Goal: Information Seeking & Learning: Learn about a topic

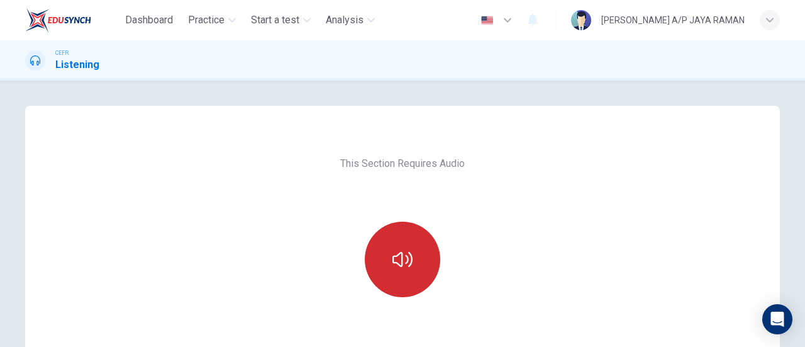
click at [405, 262] on icon "button" at bounding box center [402, 259] width 20 height 20
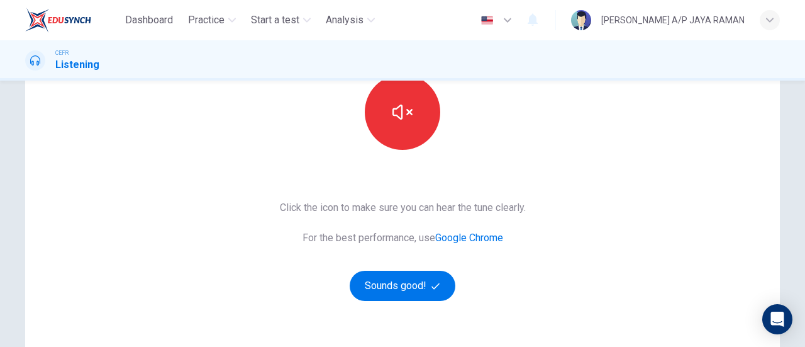
scroll to position [262, 0]
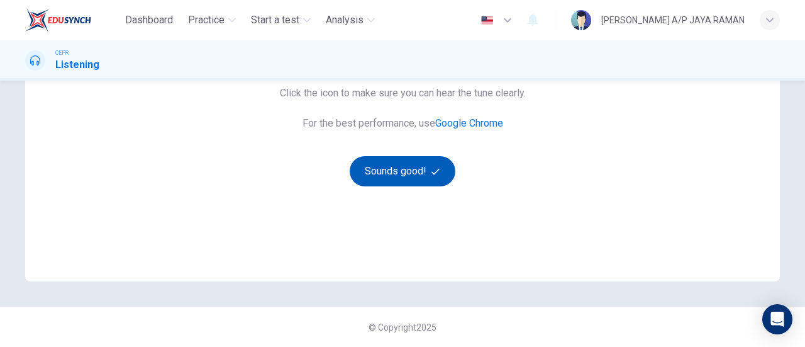
drag, startPoint x: 401, startPoint y: 150, endPoint x: 405, endPoint y: 173, distance: 23.0
click at [403, 153] on div "Click the icon to make sure you can hear the tune clearly. For the best perform…" at bounding box center [403, 136] width 246 height 101
click at [406, 175] on button "Sounds good!" at bounding box center [403, 171] width 106 height 30
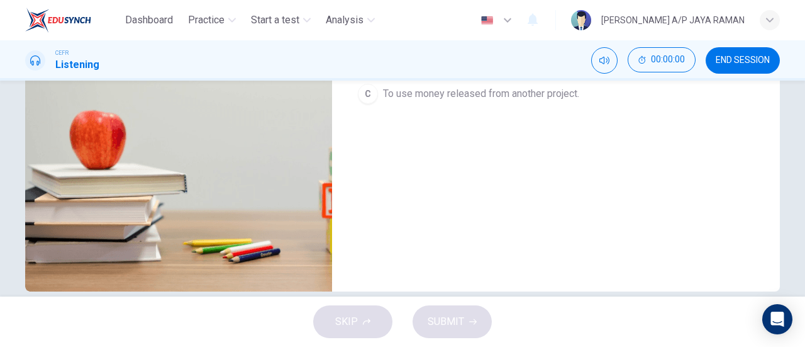
scroll to position [0, 0]
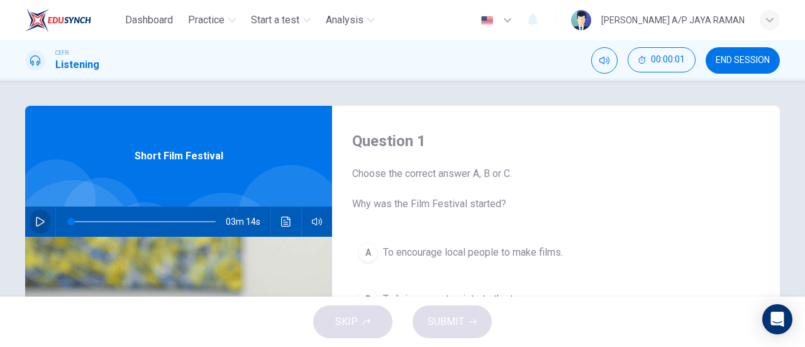
click at [36, 218] on icon "button" at bounding box center [40, 221] width 9 height 10
type input "1"
type input "0"
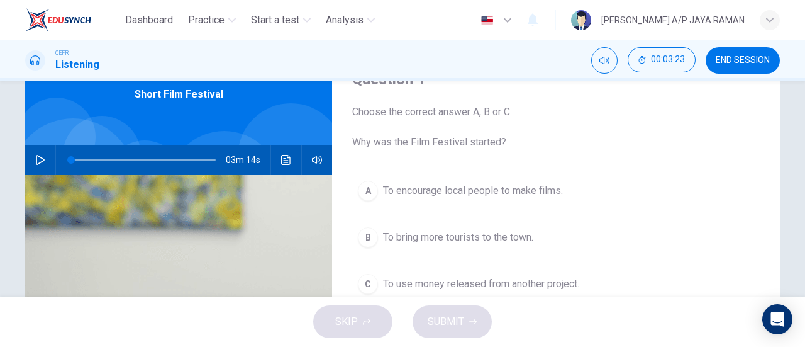
scroll to position [62, 0]
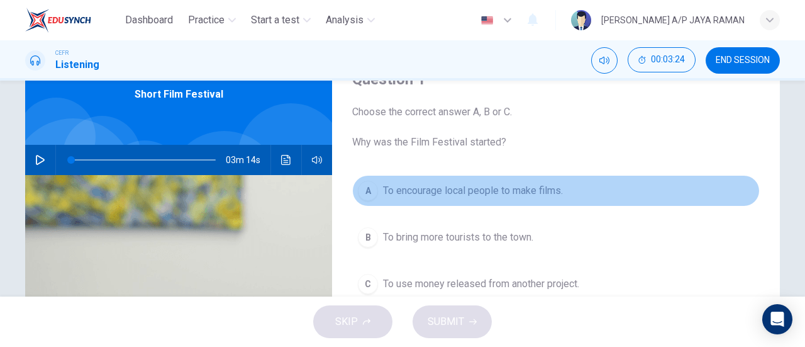
click at [558, 191] on span "To encourage local people to make films." at bounding box center [473, 190] width 180 height 15
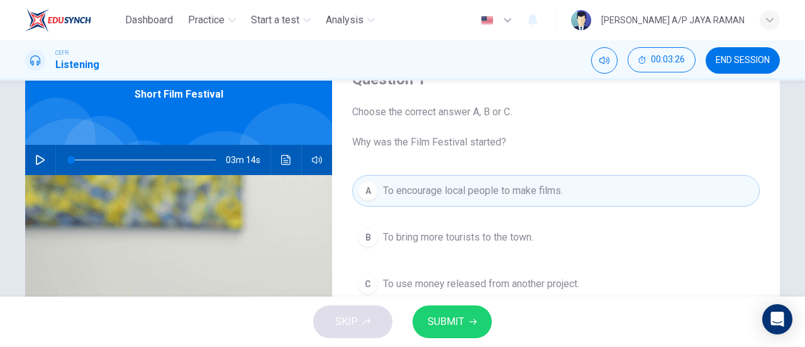
click at [469, 321] on icon "button" at bounding box center [473, 322] width 8 height 8
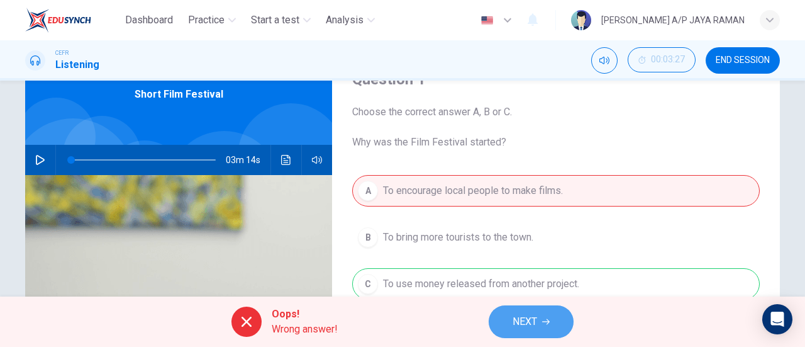
click at [535, 323] on span "NEXT" at bounding box center [525, 322] width 25 height 18
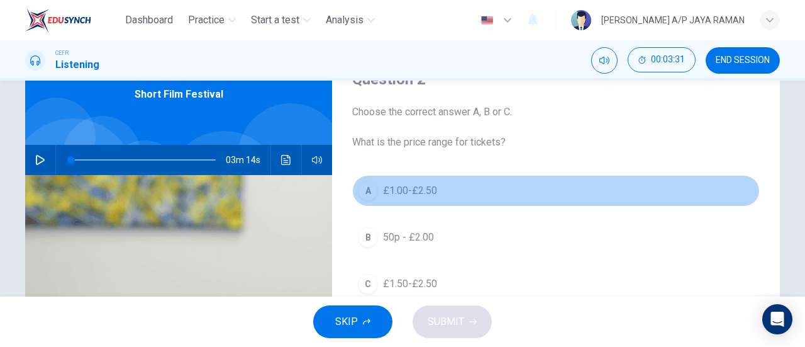
click at [491, 193] on button "A £1.00-£2.50" at bounding box center [556, 190] width 408 height 31
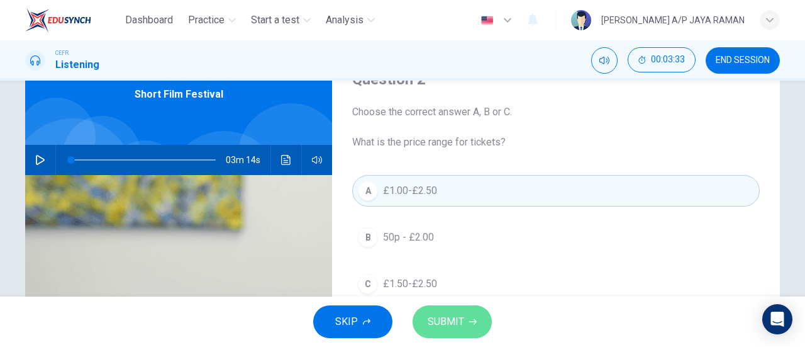
click at [457, 318] on span "SUBMIT" at bounding box center [446, 322] width 36 height 18
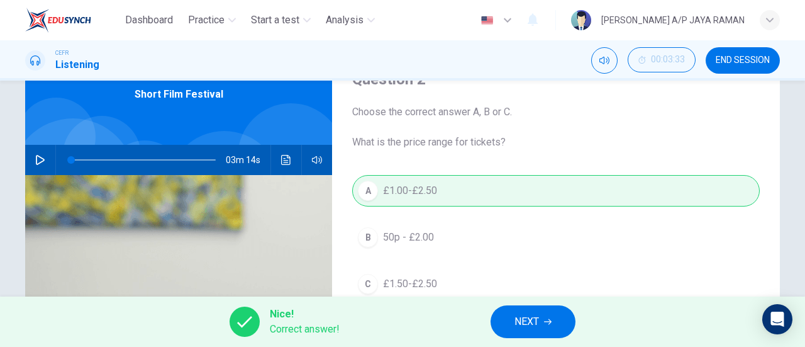
click at [523, 317] on span "NEXT" at bounding box center [526, 322] width 25 height 18
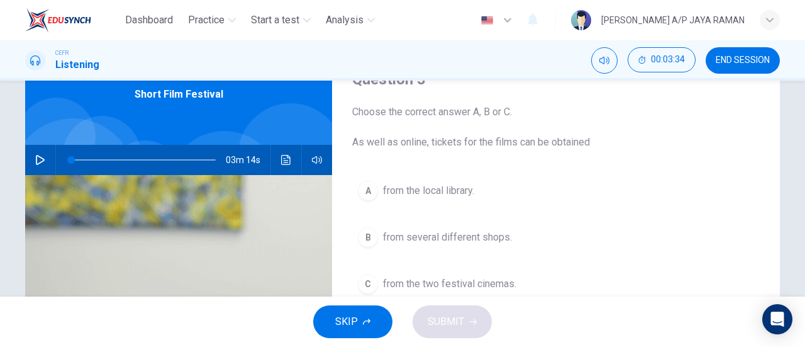
click at [456, 193] on span "from the local library." at bounding box center [428, 190] width 91 height 15
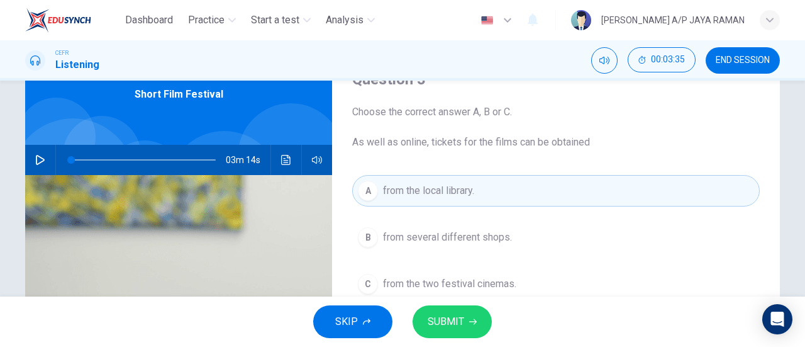
click at [458, 323] on span "SUBMIT" at bounding box center [446, 322] width 36 height 18
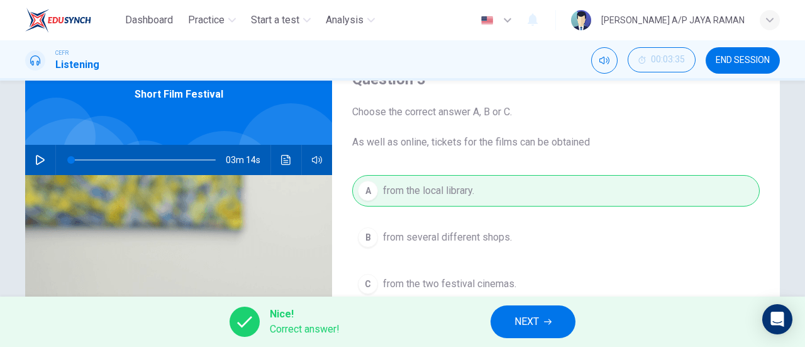
click at [518, 325] on span "NEXT" at bounding box center [526, 322] width 25 height 18
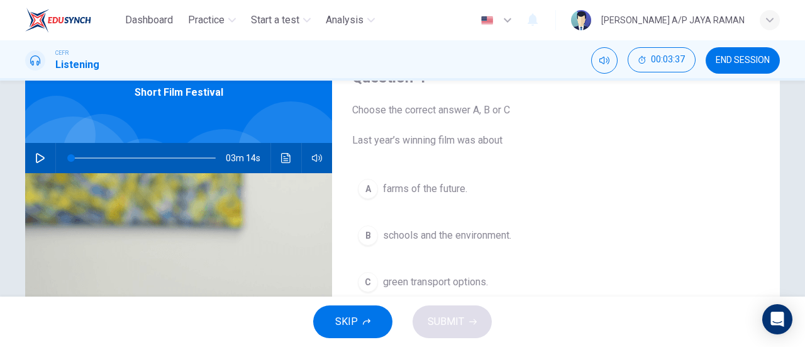
scroll to position [63, 0]
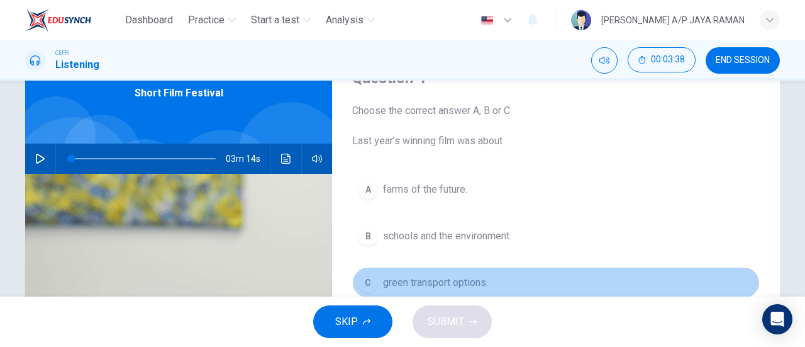
click at [458, 282] on span "green transport options." at bounding box center [435, 282] width 105 height 15
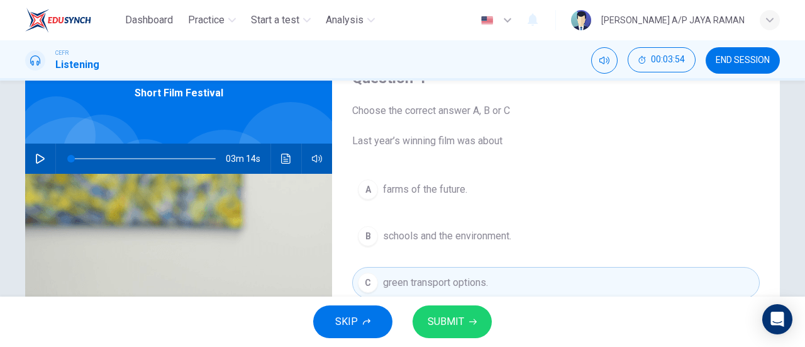
click at [460, 315] on span "SUBMIT" at bounding box center [446, 322] width 36 height 18
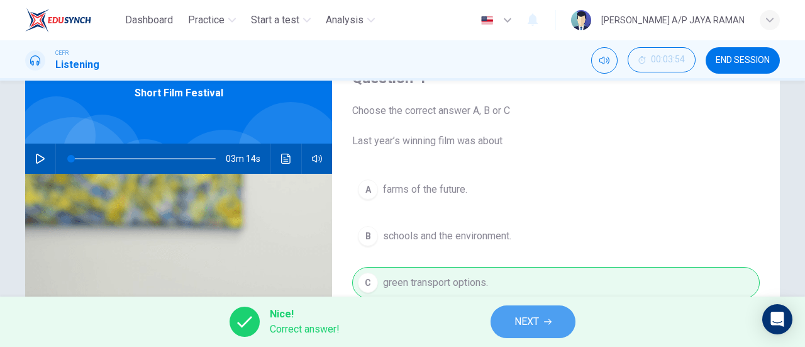
click at [512, 323] on button "NEXT" at bounding box center [533, 321] width 85 height 33
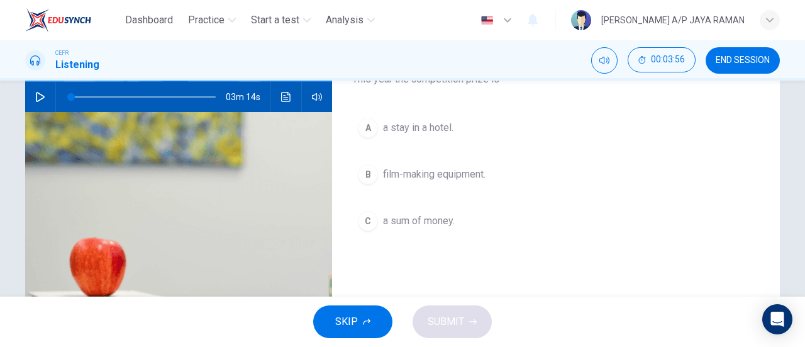
click at [460, 191] on div "A a stay in a hotel. B film-making equipment. C a sum of money." at bounding box center [556, 187] width 408 height 150
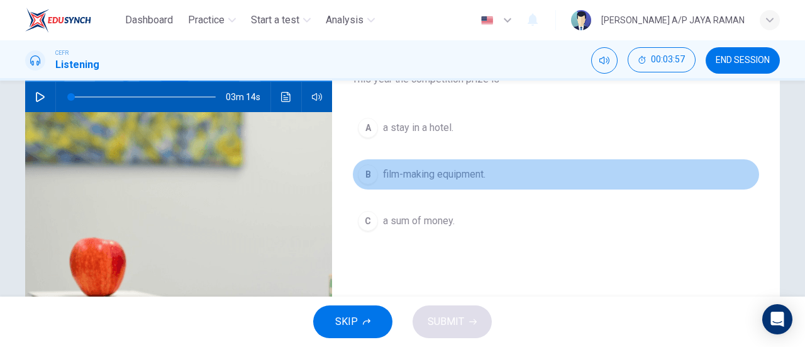
click at [485, 179] on span "film-making equipment." at bounding box center [434, 174] width 103 height 15
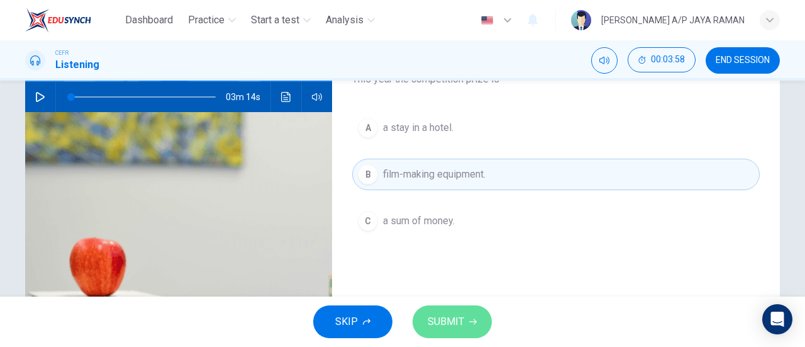
click at [433, 320] on span "SUBMIT" at bounding box center [446, 322] width 36 height 18
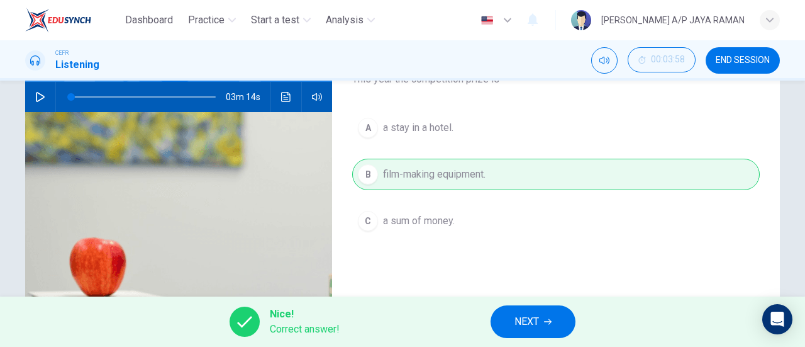
click at [525, 323] on span "NEXT" at bounding box center [526, 322] width 25 height 18
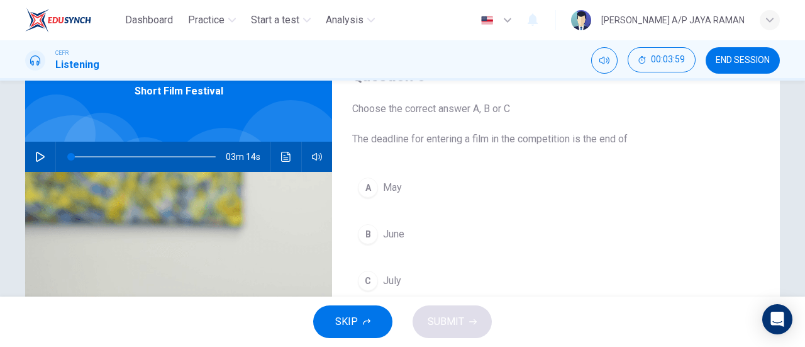
click at [397, 274] on span "July" at bounding box center [392, 280] width 18 height 15
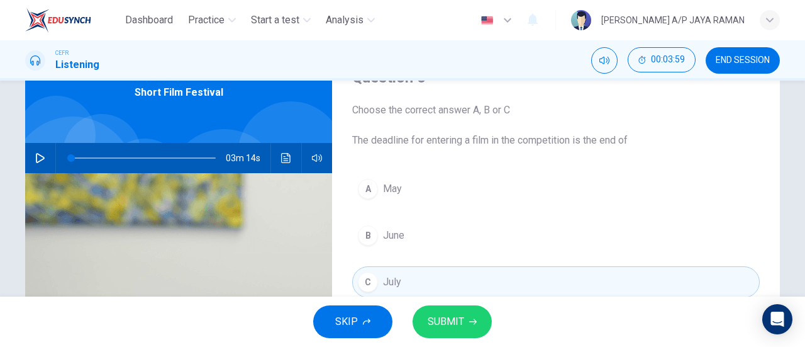
scroll to position [63, 0]
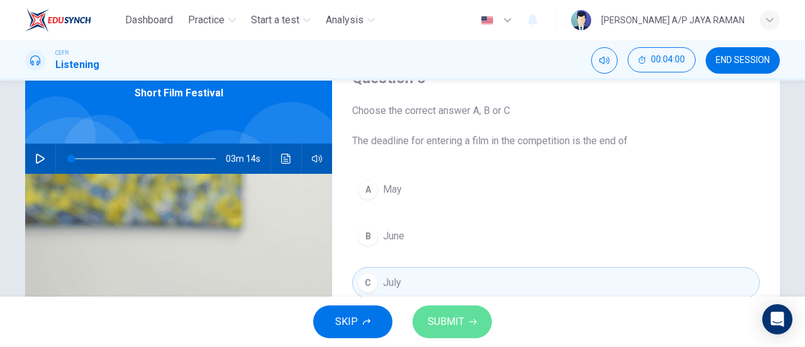
click at [464, 321] on button "SUBMIT" at bounding box center [452, 321] width 79 height 33
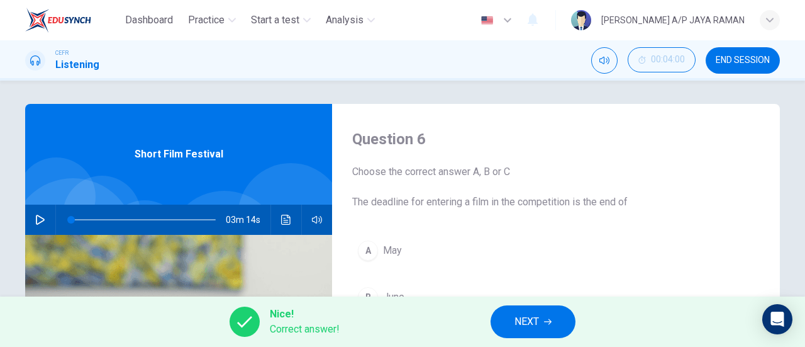
scroll to position [0, 0]
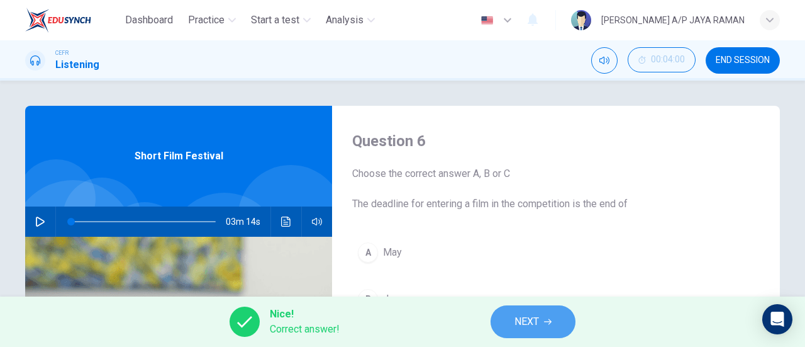
click at [538, 329] on span "NEXT" at bounding box center [526, 322] width 25 height 18
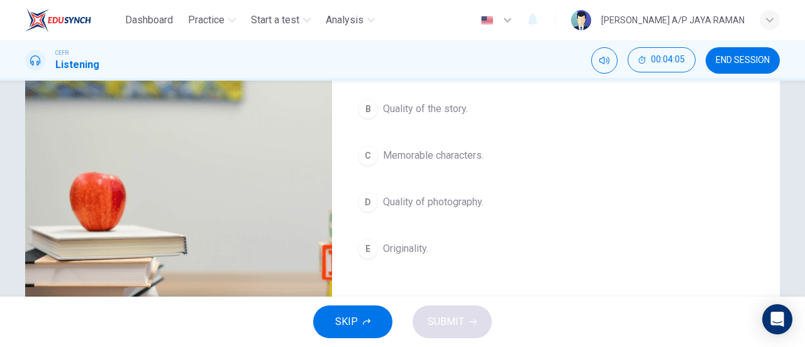
scroll to position [189, 0]
click at [496, 199] on button "D Quality of photography." at bounding box center [556, 202] width 408 height 31
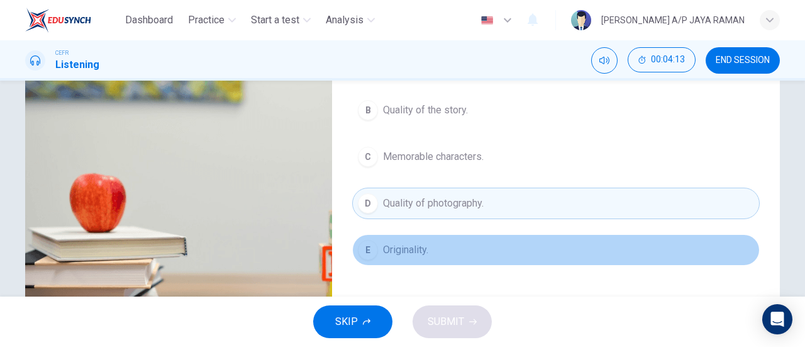
click at [467, 257] on button "E Originality." at bounding box center [556, 249] width 408 height 31
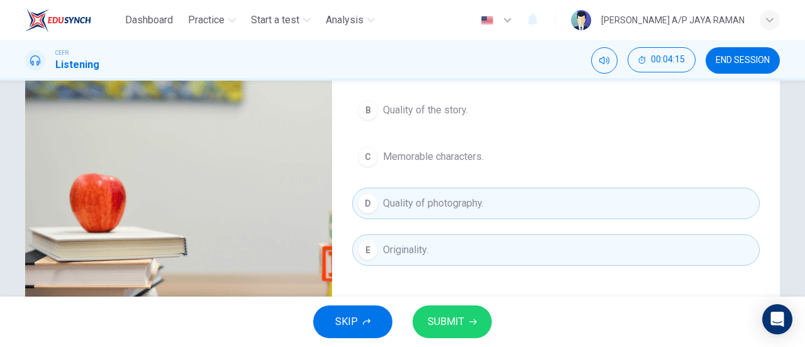
click at [434, 323] on span "SUBMIT" at bounding box center [446, 322] width 36 height 18
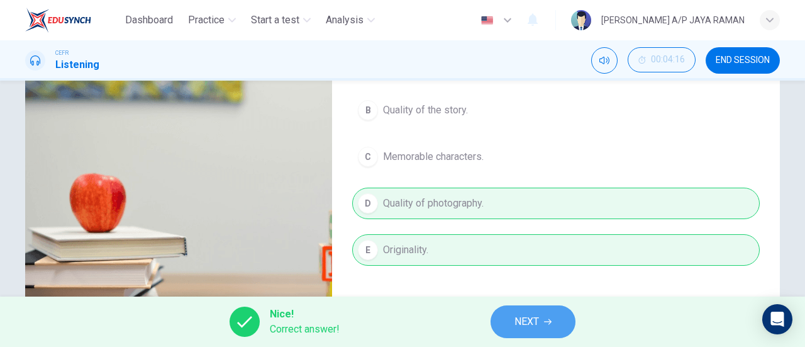
click at [517, 325] on span "NEXT" at bounding box center [526, 322] width 25 height 18
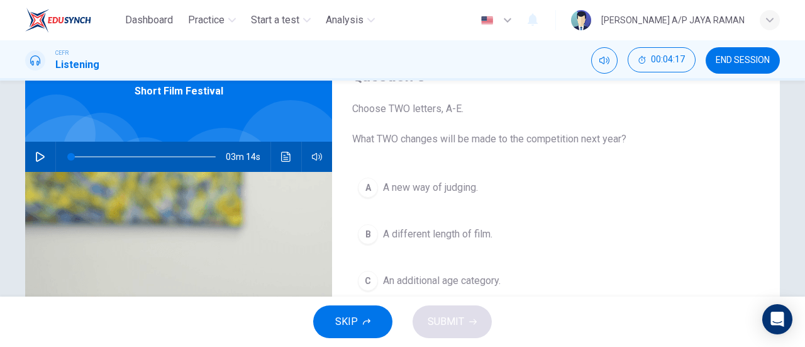
scroll to position [63, 0]
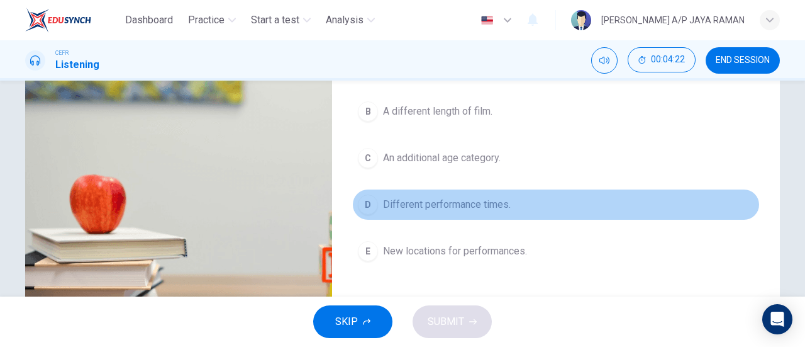
click at [503, 201] on span "Different performance times." at bounding box center [447, 204] width 128 height 15
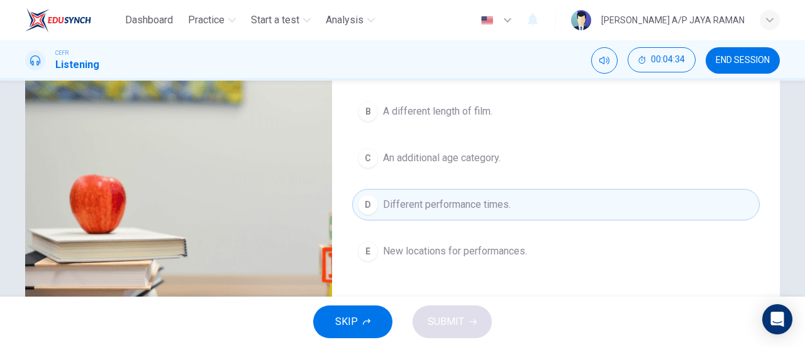
scroll to position [187, 0]
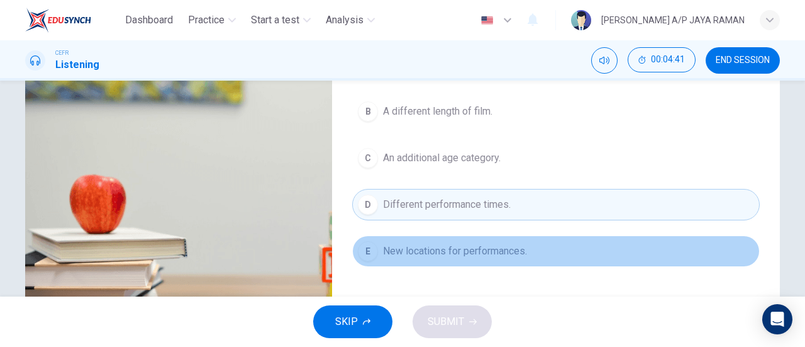
click at [568, 241] on button "E New locations for performances." at bounding box center [556, 250] width 408 height 31
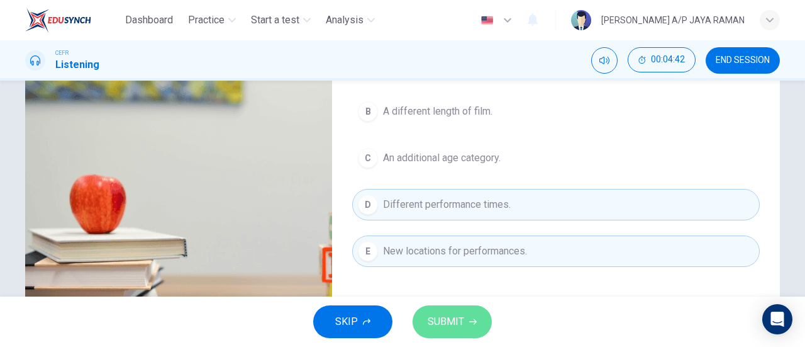
click at [445, 330] on button "SUBMIT" at bounding box center [452, 321] width 79 height 33
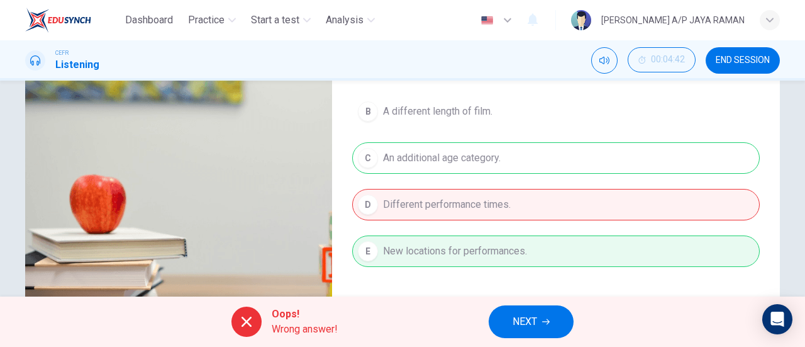
click at [526, 318] on span "NEXT" at bounding box center [525, 322] width 25 height 18
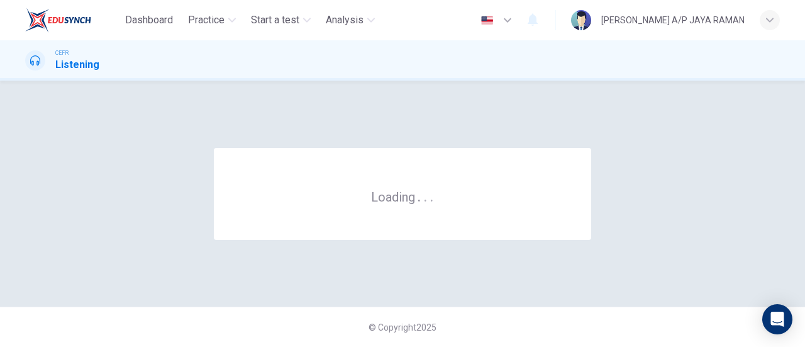
scroll to position [0, 0]
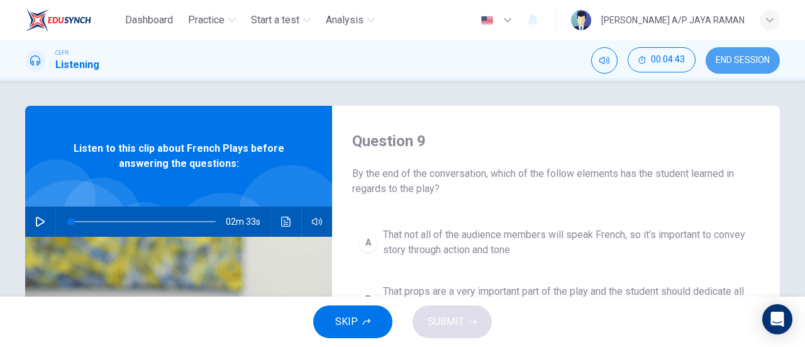
click at [724, 56] on span "END SESSION" at bounding box center [743, 60] width 54 height 10
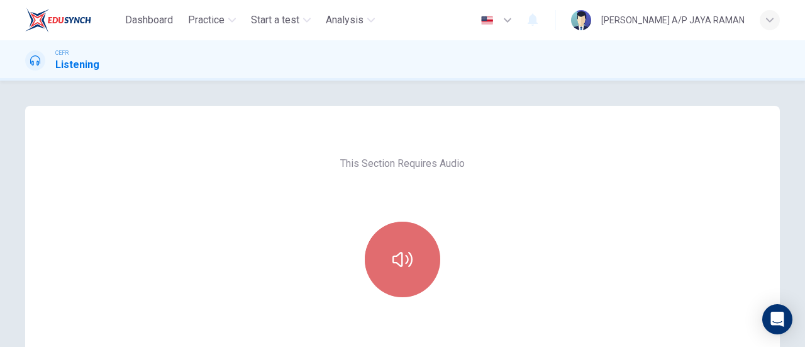
click at [409, 267] on icon "button" at bounding box center [402, 259] width 20 height 20
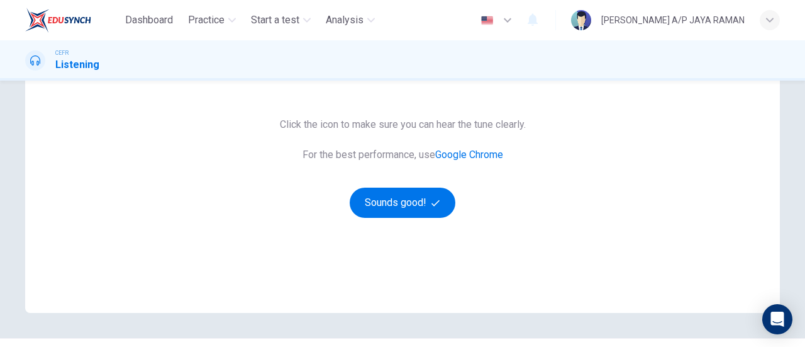
scroll to position [262, 0]
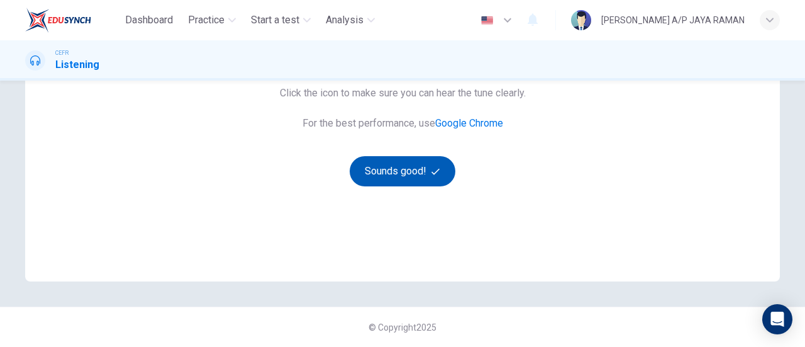
click at [403, 167] on button "Sounds good!" at bounding box center [403, 171] width 106 height 30
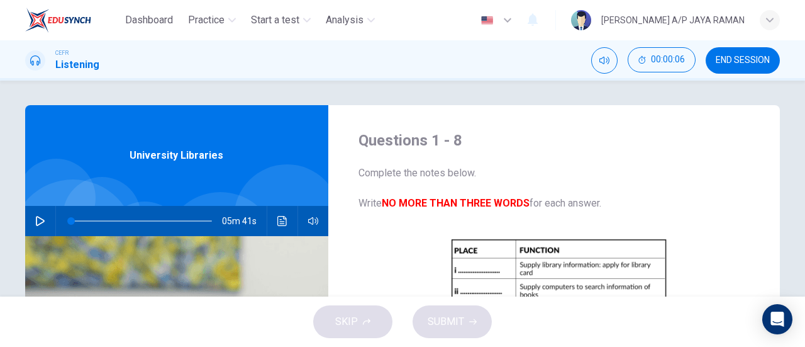
scroll to position [0, 0]
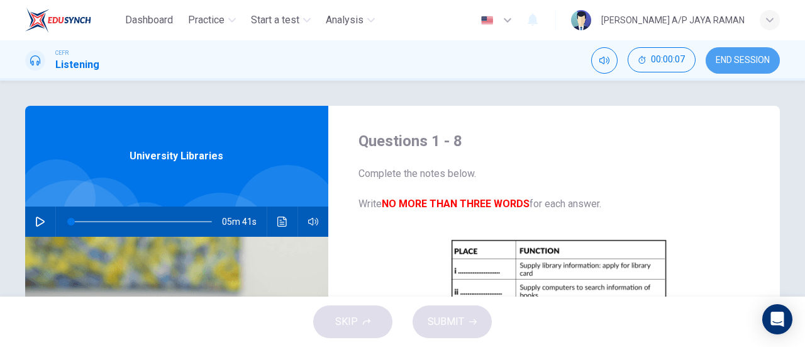
click at [746, 60] on span "END SESSION" at bounding box center [743, 60] width 54 height 10
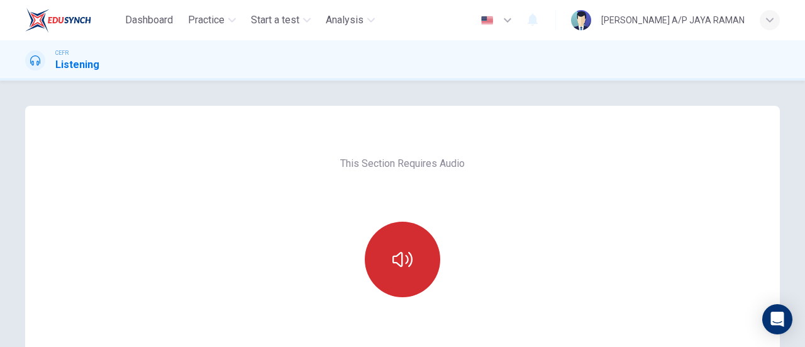
click at [406, 261] on icon "button" at bounding box center [402, 259] width 20 height 20
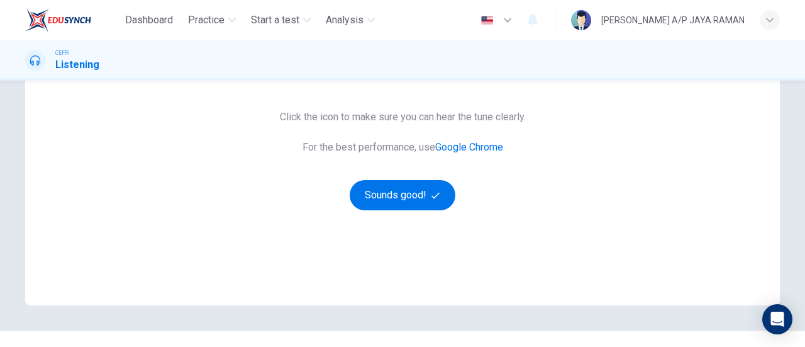
scroll to position [262, 0]
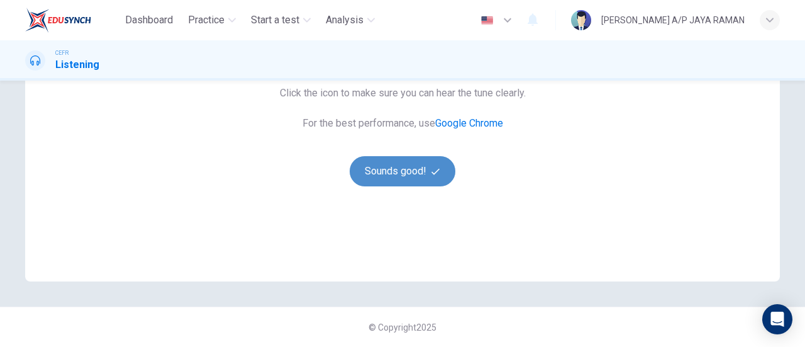
click at [404, 175] on button "Sounds good!" at bounding box center [403, 171] width 106 height 30
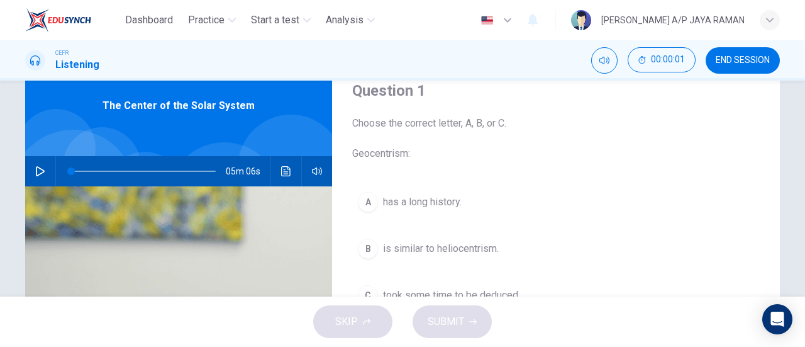
scroll to position [0, 0]
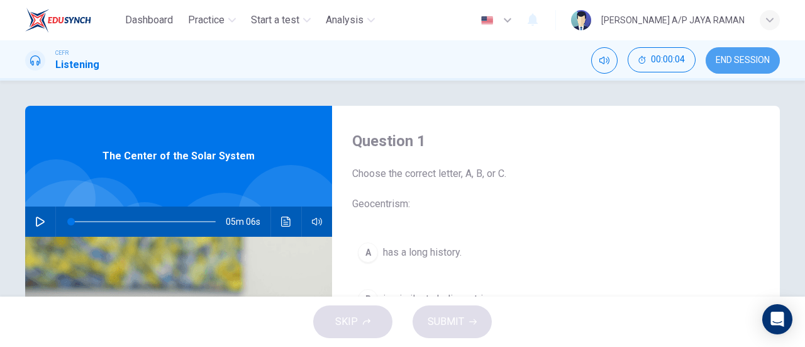
click at [745, 55] on span "END SESSION" at bounding box center [743, 60] width 54 height 10
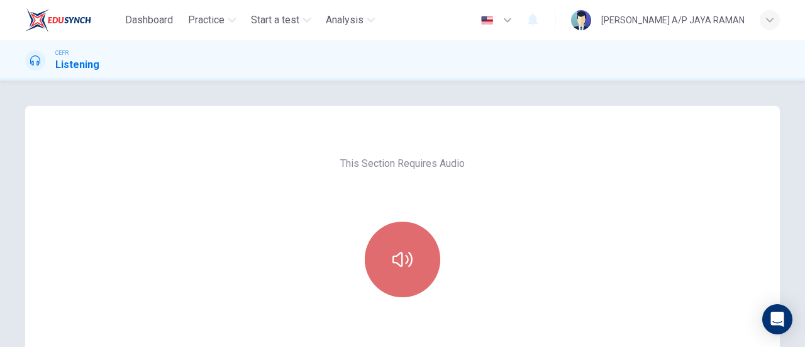
click at [420, 251] on button "button" at bounding box center [402, 258] width 75 height 75
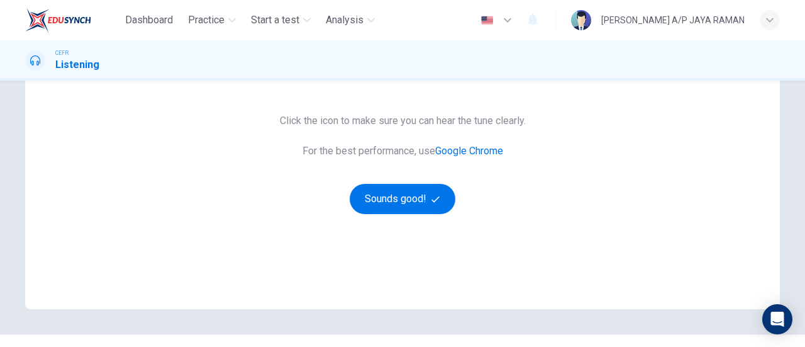
scroll to position [262, 0]
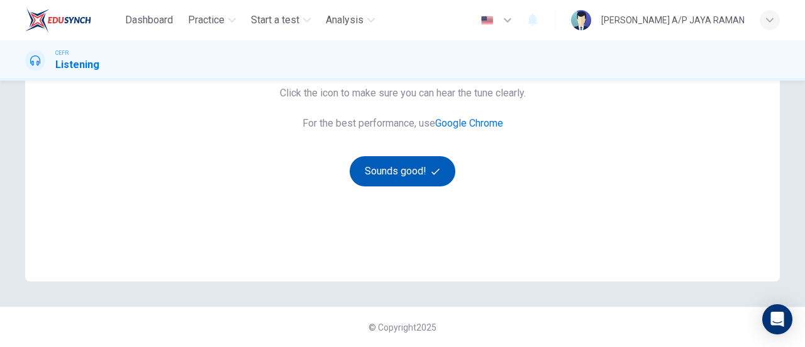
click at [403, 163] on button "Sounds good!" at bounding box center [403, 171] width 106 height 30
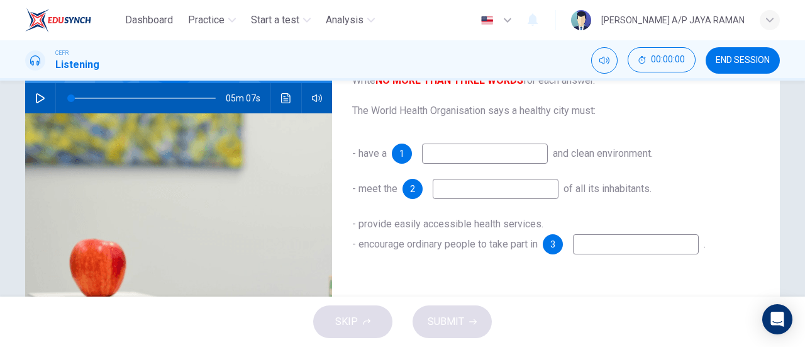
scroll to position [0, 0]
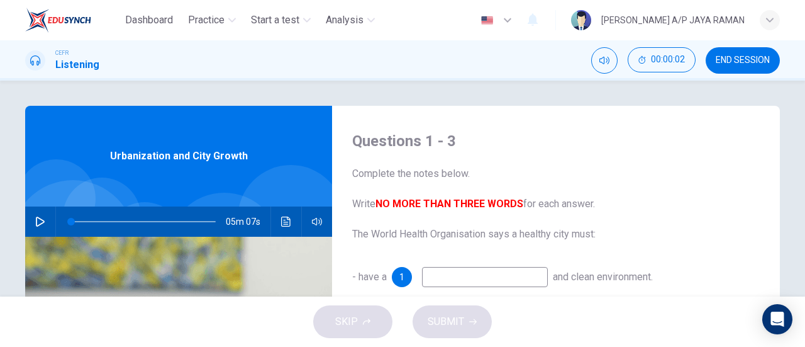
click at [753, 66] on button "END SESSION" at bounding box center [743, 60] width 74 height 26
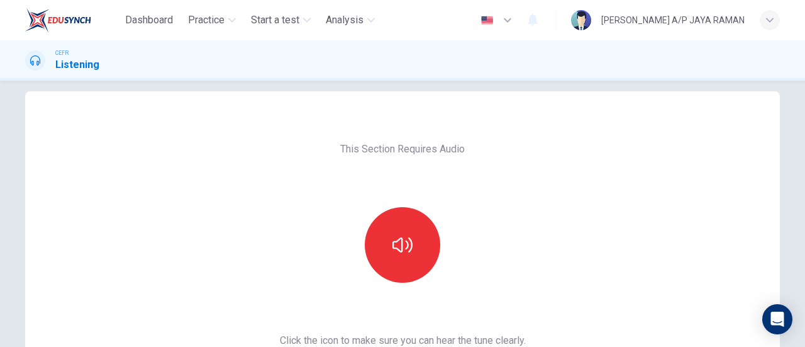
click at [374, 307] on div "This Section Requires Audio Click the icon to make sure you can hear the tune c…" at bounding box center [403, 309] width 266 height 437
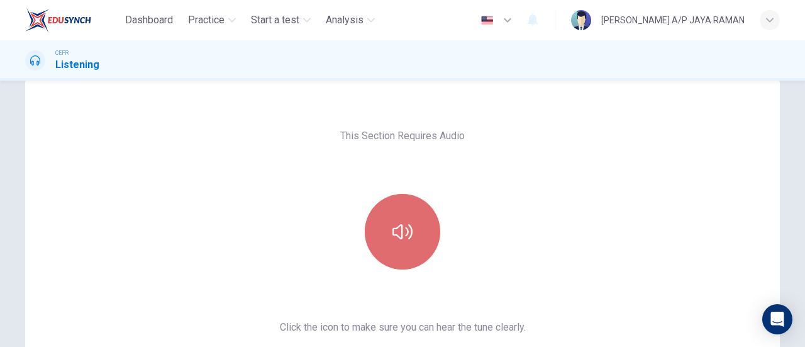
click at [402, 222] on icon "button" at bounding box center [402, 231] width 20 height 20
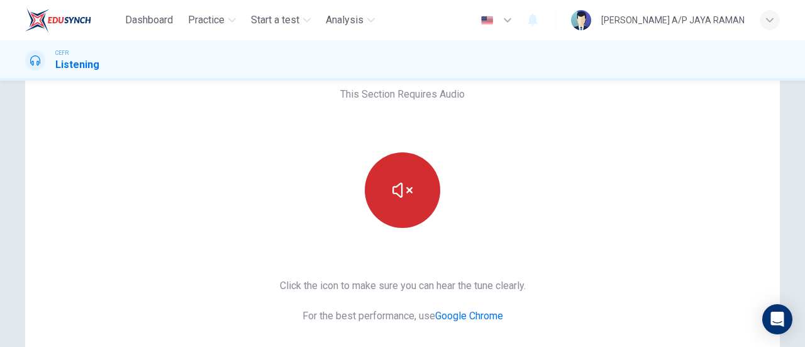
scroll to position [262, 0]
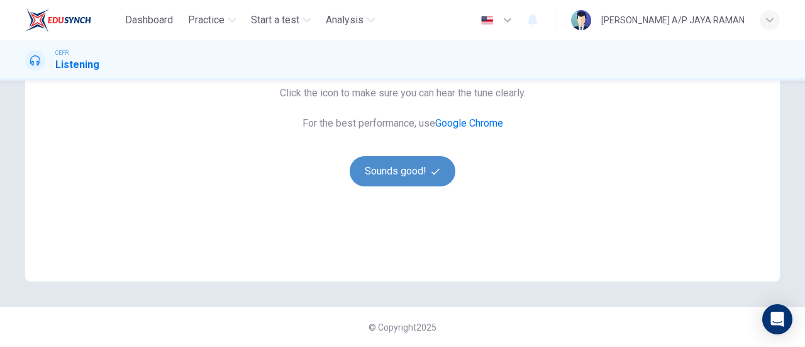
click at [416, 179] on button "Sounds good!" at bounding box center [403, 171] width 106 height 30
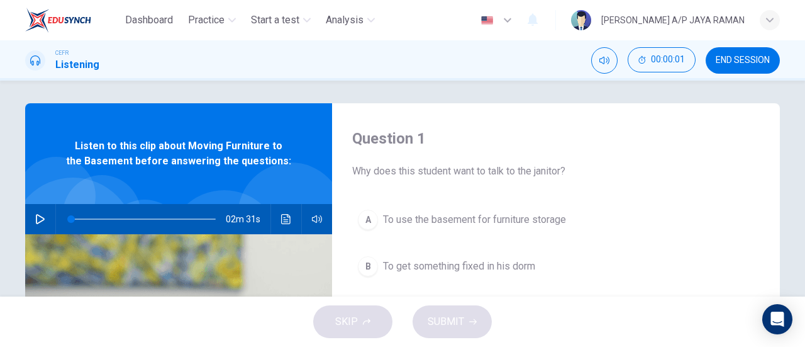
scroll to position [0, 0]
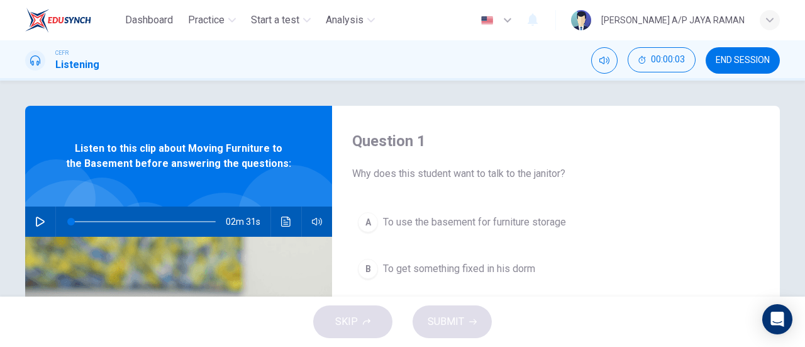
click at [37, 225] on icon "button" at bounding box center [40, 221] width 9 height 10
type input "1"
type input "0"
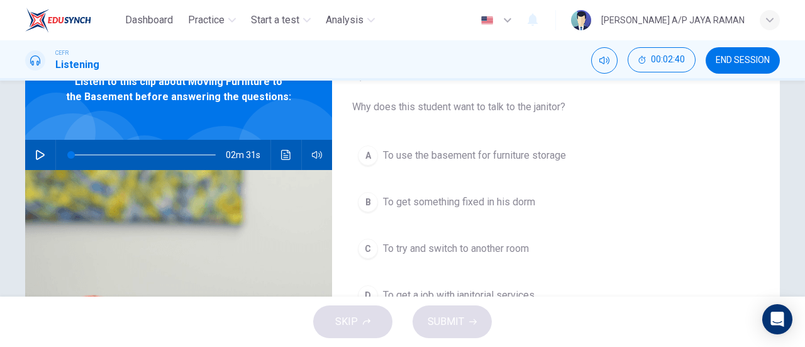
click at [458, 162] on button "A To use the basement for furniture storage" at bounding box center [556, 155] width 408 height 31
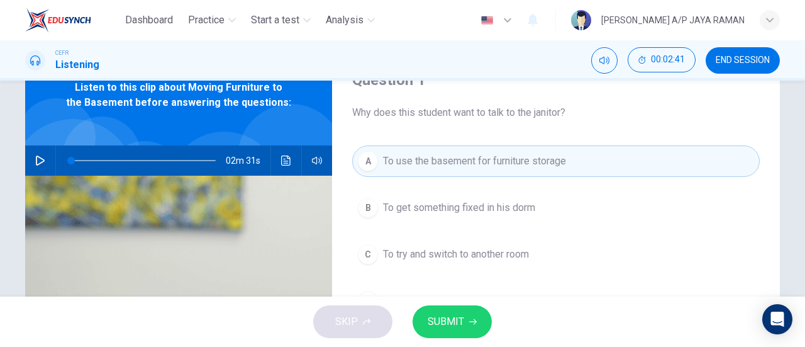
scroll to position [60, 0]
click at [473, 324] on icon "button" at bounding box center [473, 322] width 8 height 6
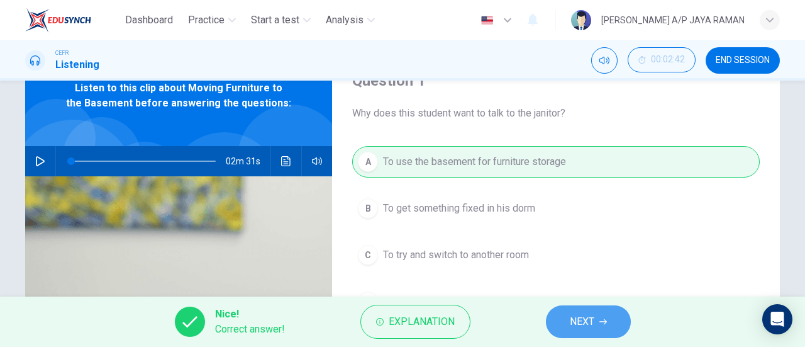
click at [563, 319] on button "NEXT" at bounding box center [588, 321] width 85 height 33
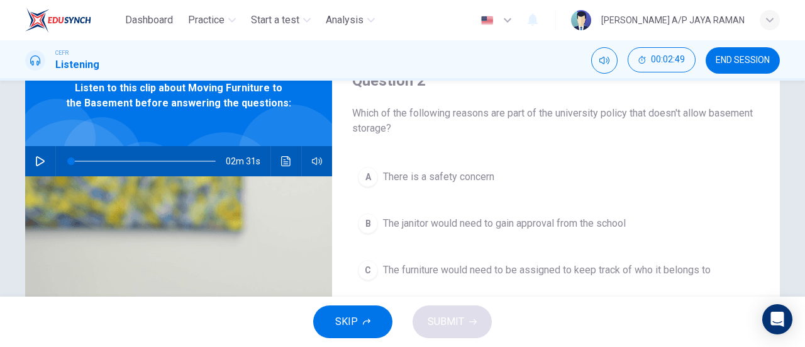
click at [554, 174] on button "A There is a safety concern" at bounding box center [556, 176] width 408 height 31
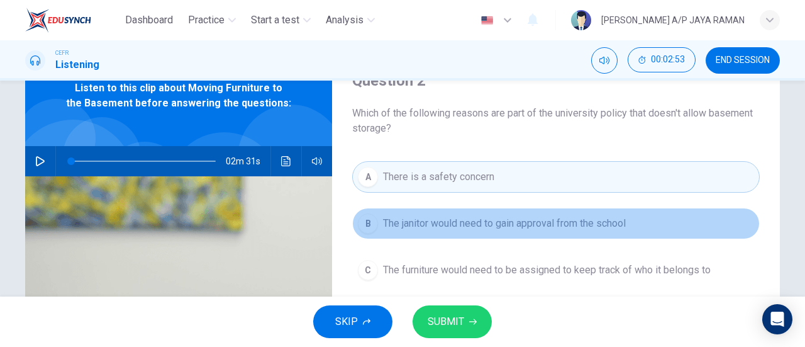
click at [558, 229] on span "The janitor would need to gain approval from the school" at bounding box center [504, 223] width 243 height 15
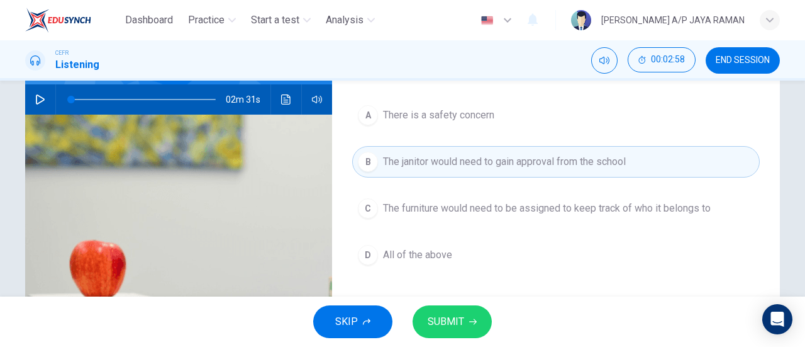
scroll to position [123, 0]
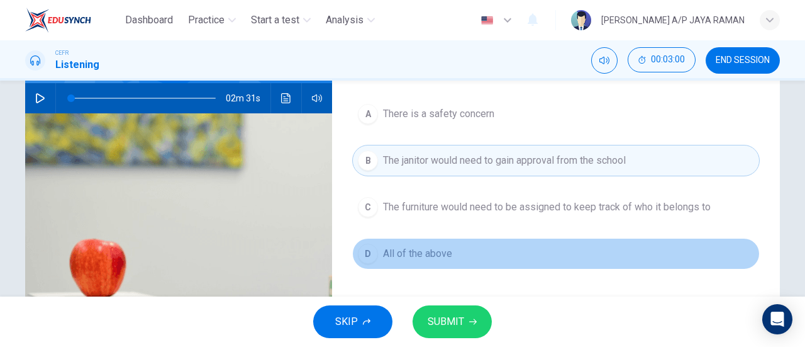
click at [434, 251] on span "All of the above" at bounding box center [417, 253] width 69 height 15
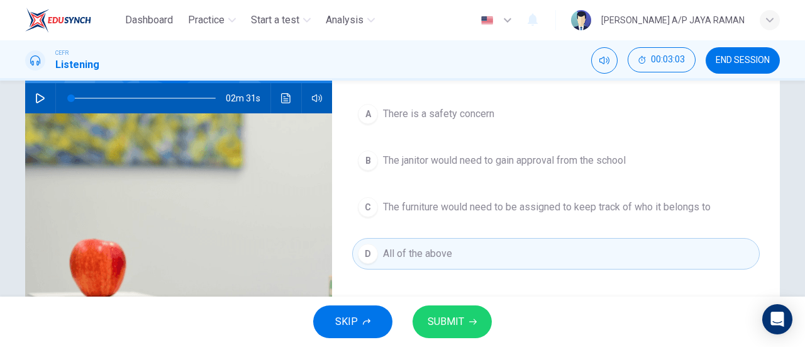
click at [454, 330] on span "SUBMIT" at bounding box center [446, 322] width 36 height 18
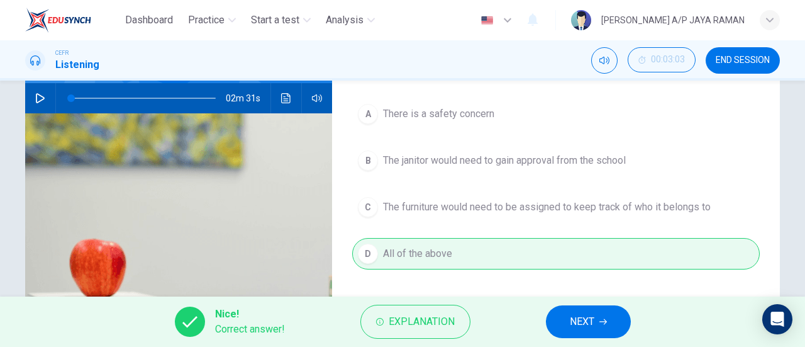
click at [585, 316] on span "NEXT" at bounding box center [582, 322] width 25 height 18
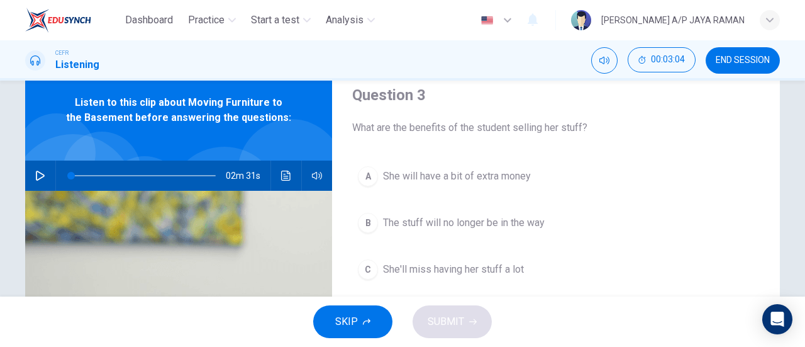
scroll to position [45, 0]
click at [530, 191] on button "A She will have a bit of extra money" at bounding box center [556, 176] width 408 height 31
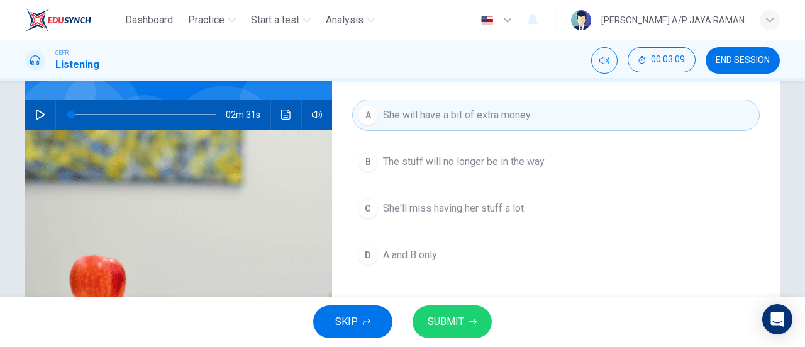
scroll to position [108, 0]
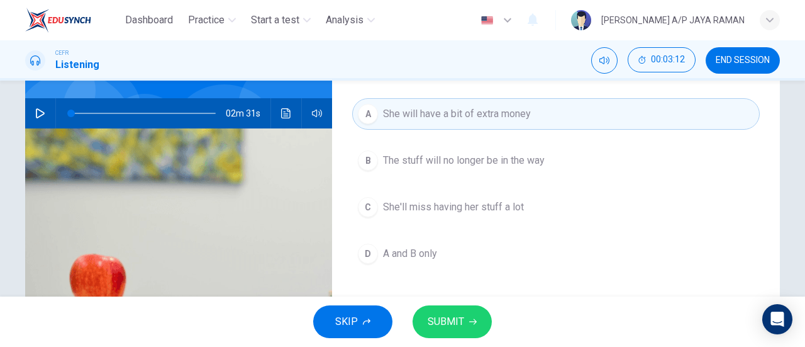
click at [411, 260] on button "D A and B only" at bounding box center [556, 253] width 408 height 31
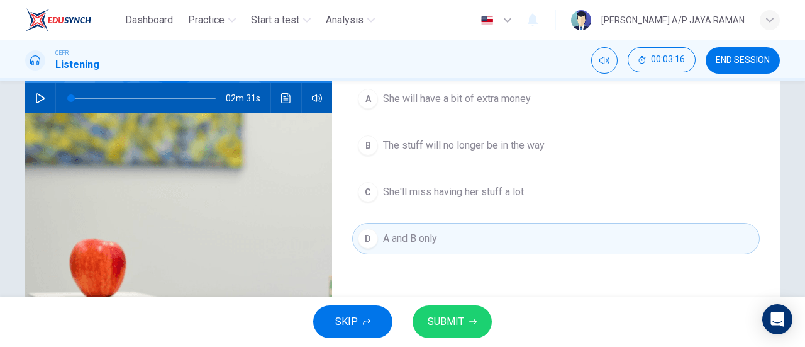
scroll to position [123, 0]
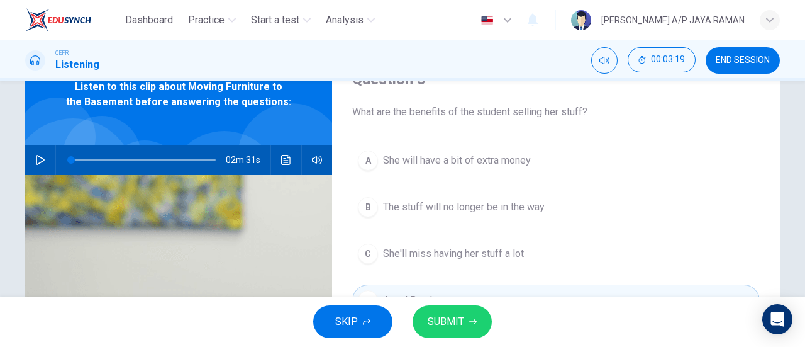
click at [448, 316] on span "SUBMIT" at bounding box center [446, 322] width 36 height 18
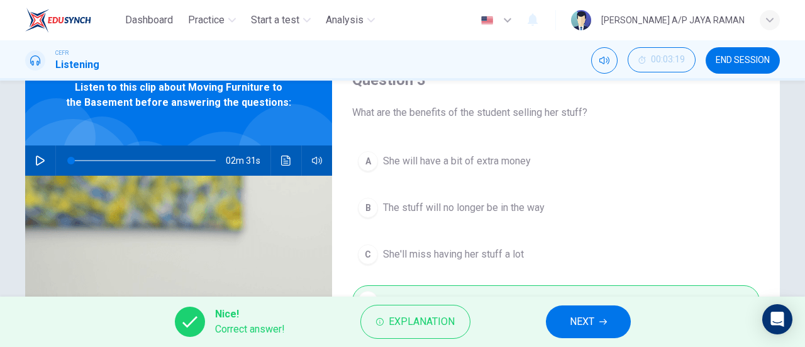
click at [596, 325] on button "NEXT" at bounding box center [588, 321] width 85 height 33
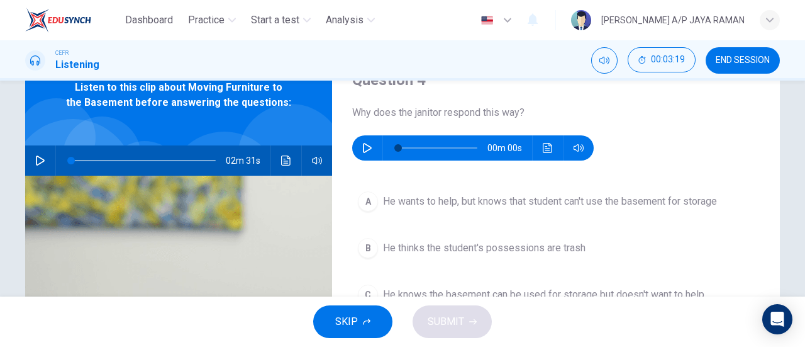
click at [362, 149] on icon "button" at bounding box center [367, 148] width 10 height 10
type input "33"
type input "0"
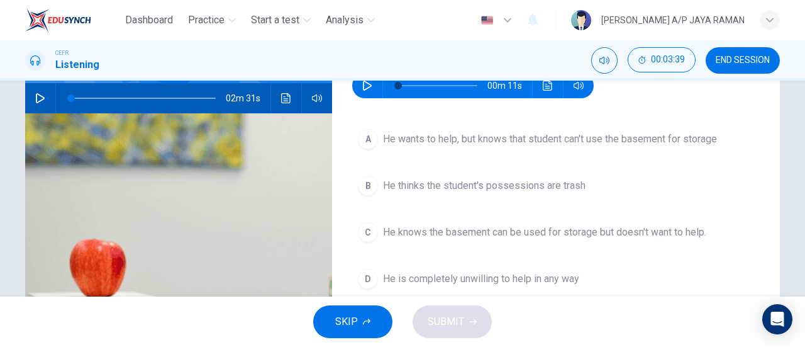
scroll to position [123, 0]
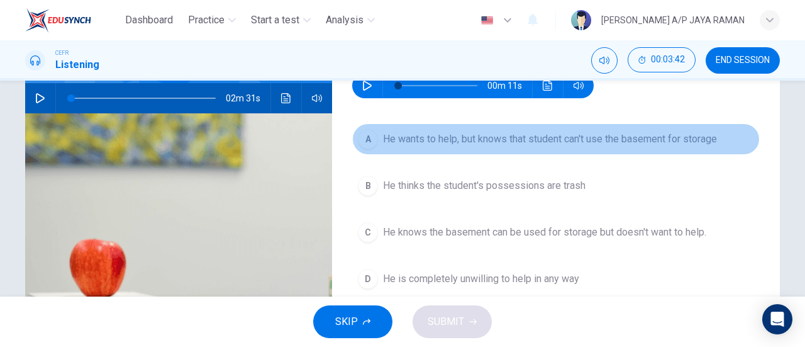
click at [580, 139] on span "He wants to help, but knows that student can't use the basement for storage" at bounding box center [550, 138] width 334 height 15
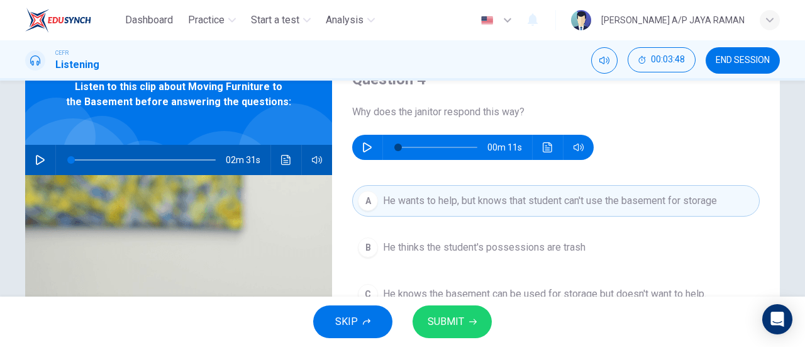
scroll to position [62, 0]
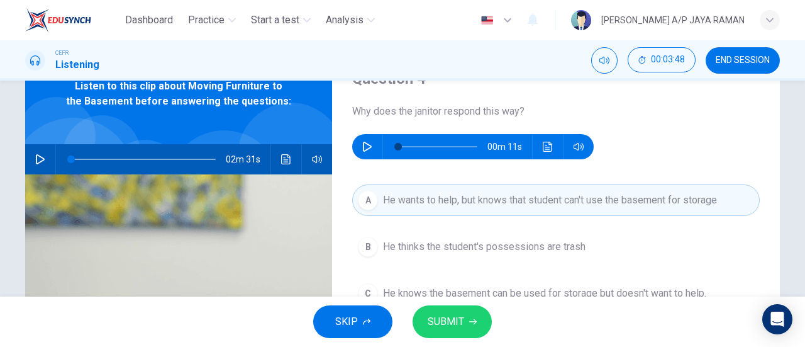
click at [460, 306] on button "SUBMIT" at bounding box center [452, 321] width 79 height 33
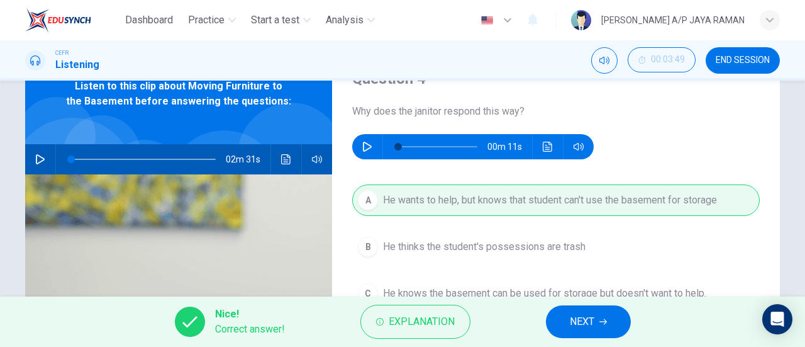
click at [594, 321] on span "NEXT" at bounding box center [582, 322] width 25 height 18
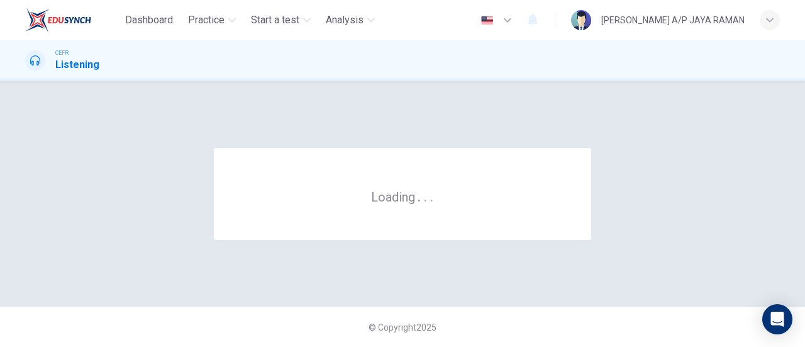
scroll to position [0, 0]
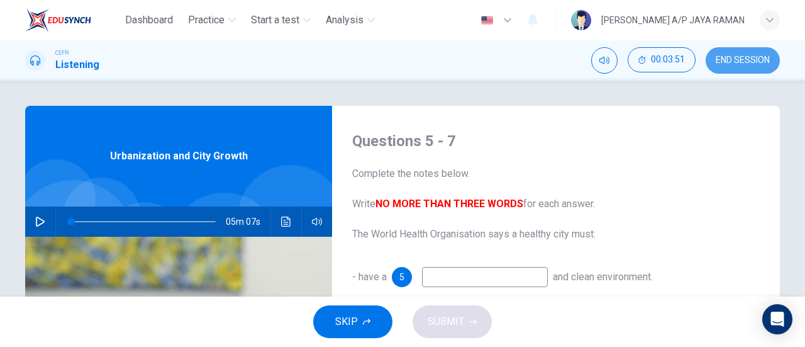
click at [741, 67] on button "END SESSION" at bounding box center [743, 60] width 74 height 26
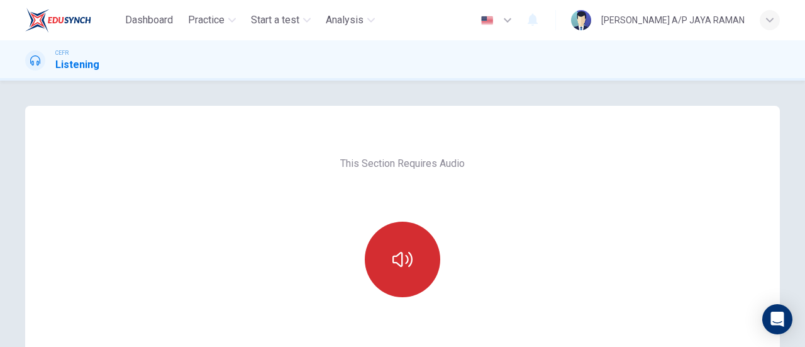
click at [408, 247] on button "button" at bounding box center [402, 258] width 75 height 75
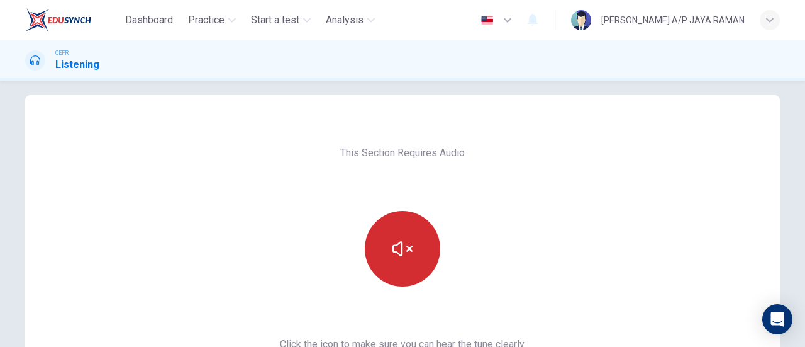
scroll to position [262, 0]
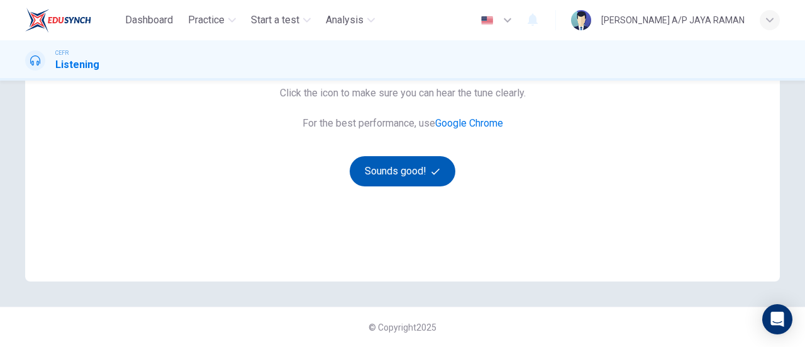
click at [394, 171] on button "Sounds good!" at bounding box center [403, 171] width 106 height 30
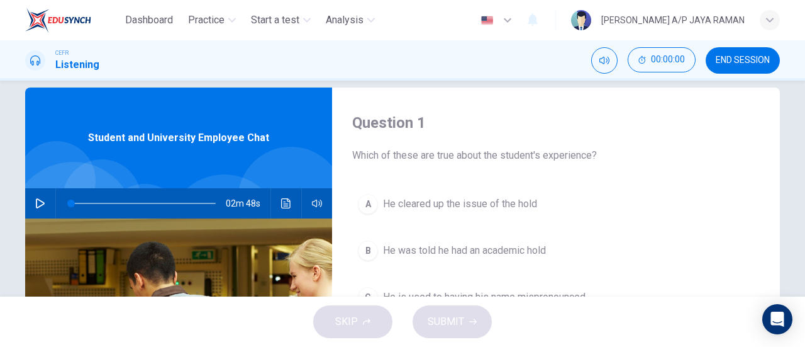
scroll to position [0, 0]
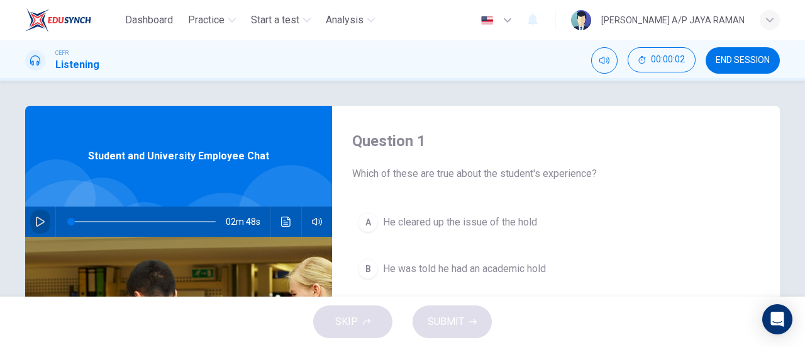
click at [43, 222] on button "button" at bounding box center [40, 221] width 20 height 30
type input "0"
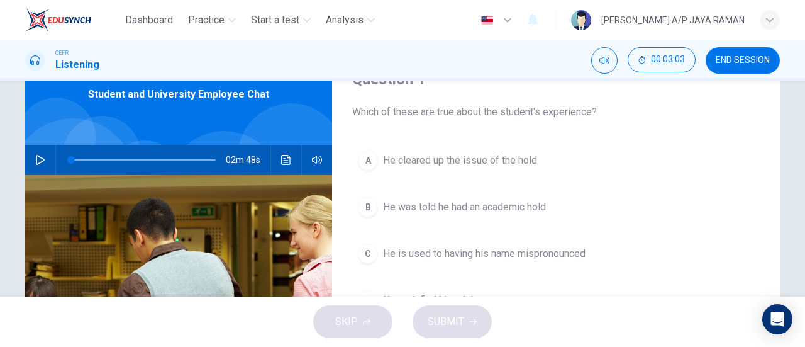
scroll to position [62, 0]
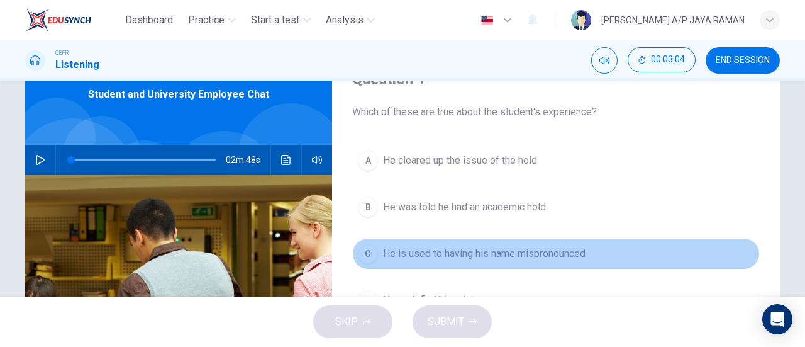
click at [591, 252] on button "C He is used to having his name mispronounced" at bounding box center [556, 253] width 408 height 31
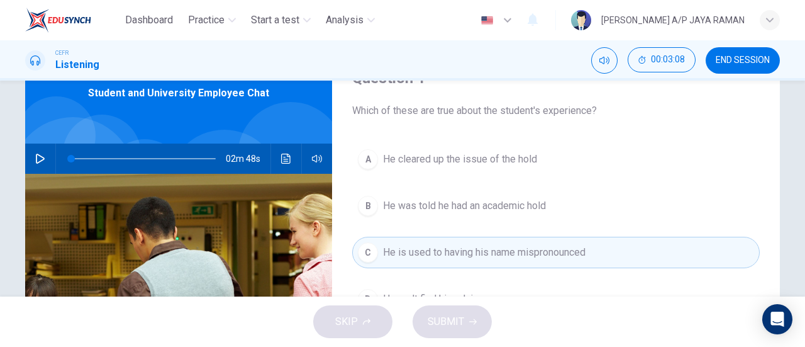
scroll to position [62, 0]
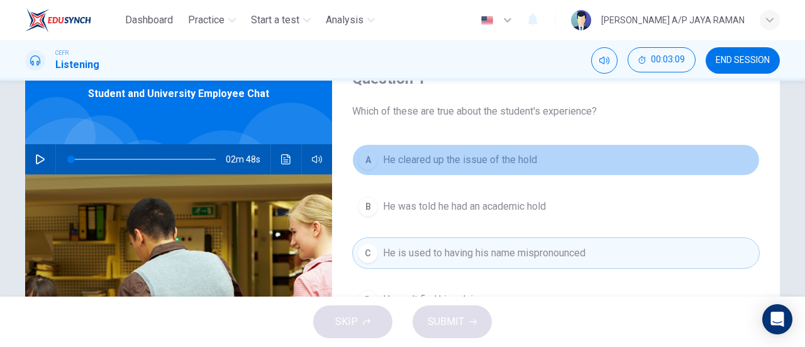
click at [536, 162] on button "A He cleared up the issue of the hold" at bounding box center [556, 159] width 408 height 31
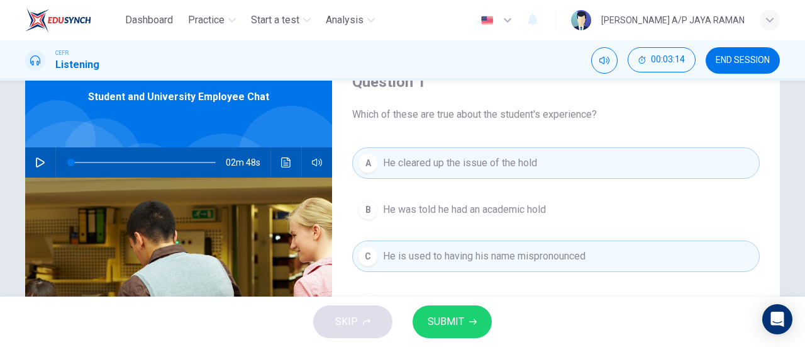
scroll to position [60, 0]
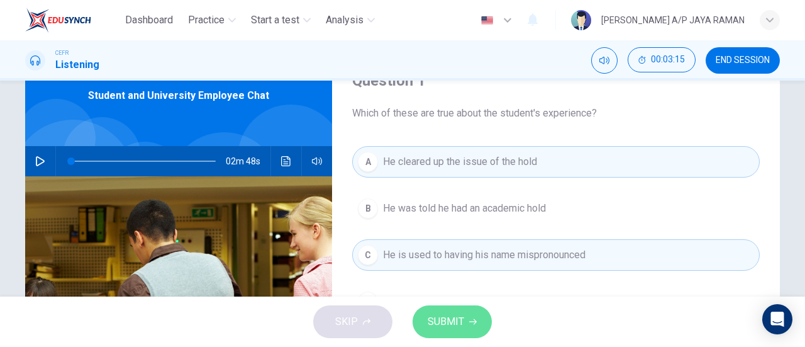
click at [458, 323] on span "SUBMIT" at bounding box center [446, 322] width 36 height 18
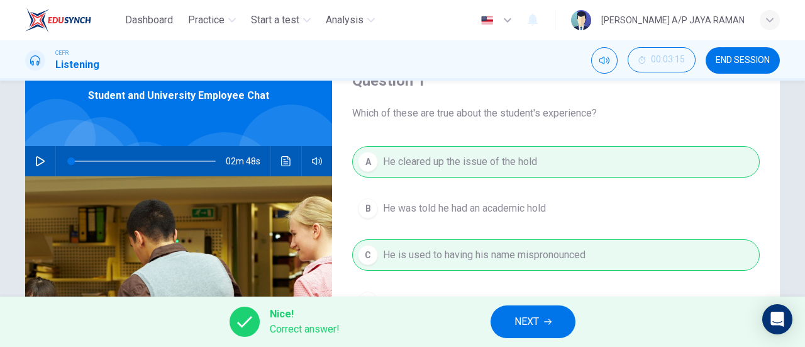
click at [519, 315] on span "NEXT" at bounding box center [526, 322] width 25 height 18
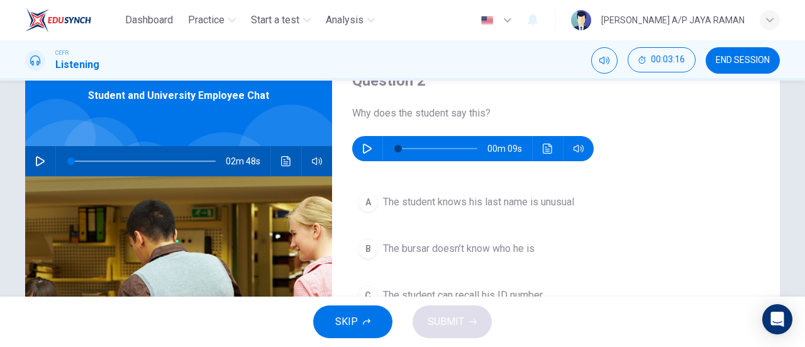
click at [365, 146] on icon "button" at bounding box center [367, 148] width 9 height 10
type input "21"
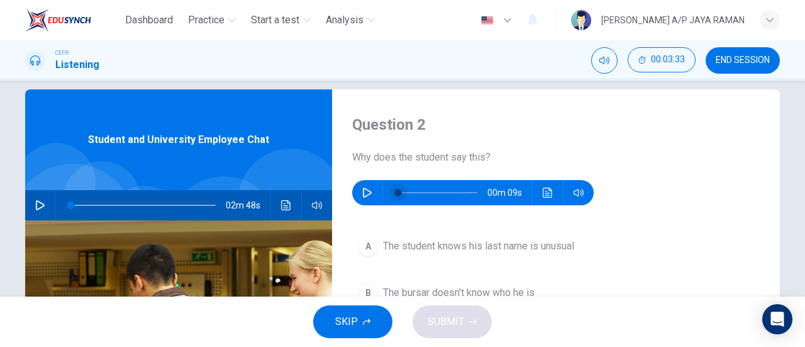
scroll to position [0, 0]
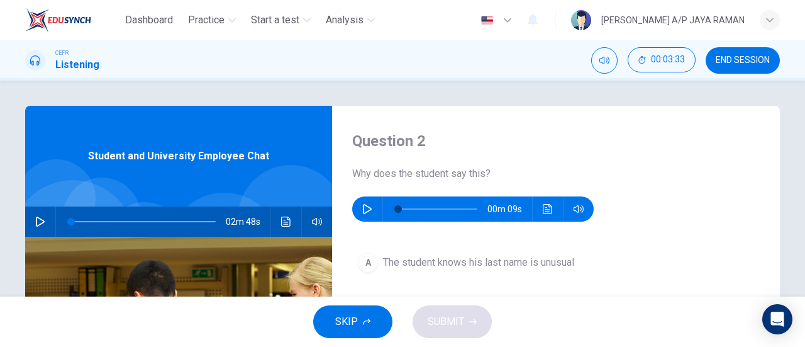
click at [362, 215] on button "button" at bounding box center [367, 208] width 20 height 25
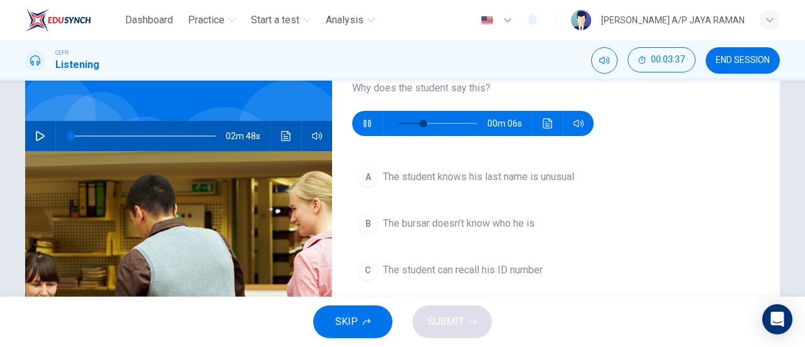
scroll to position [86, 0]
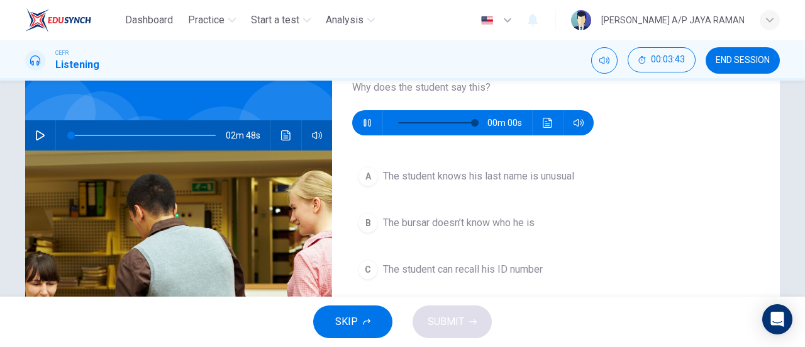
type input "0"
click at [511, 180] on span "The student knows his last name is unusual" at bounding box center [478, 176] width 191 height 15
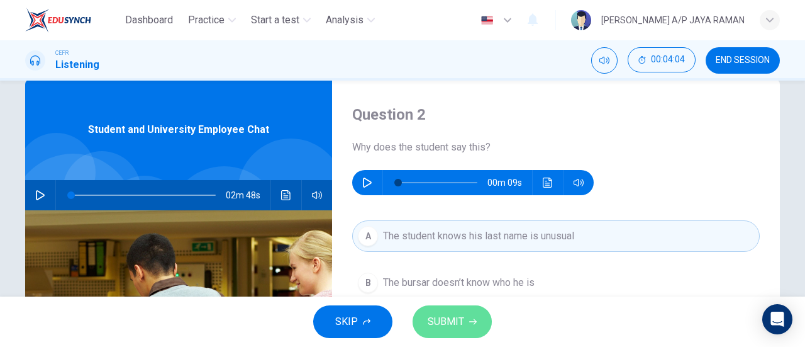
scroll to position [26, 0]
click at [460, 321] on span "SUBMIT" at bounding box center [446, 322] width 36 height 18
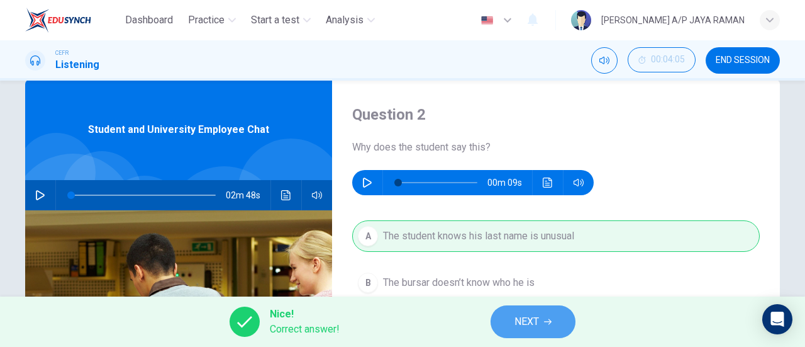
click at [526, 326] on span "NEXT" at bounding box center [526, 322] width 25 height 18
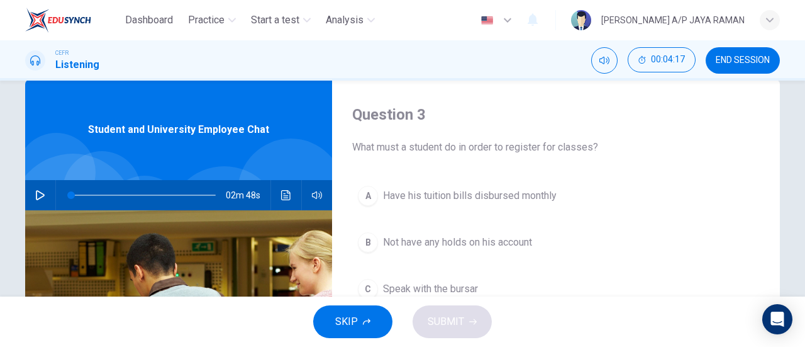
scroll to position [26, 0]
click at [562, 248] on button "B Not have any holds on his account" at bounding box center [556, 242] width 408 height 31
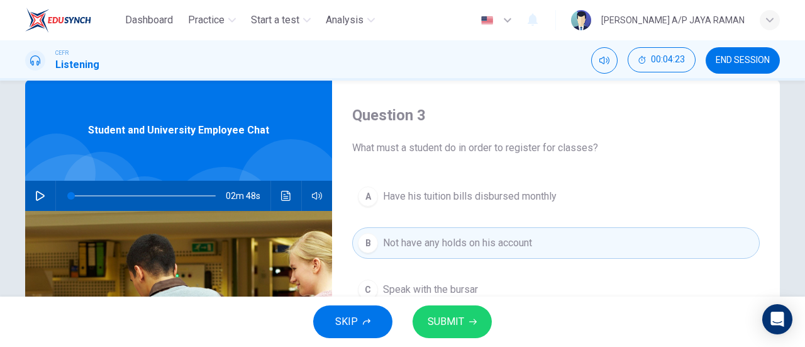
click at [450, 329] on span "SUBMIT" at bounding box center [446, 322] width 36 height 18
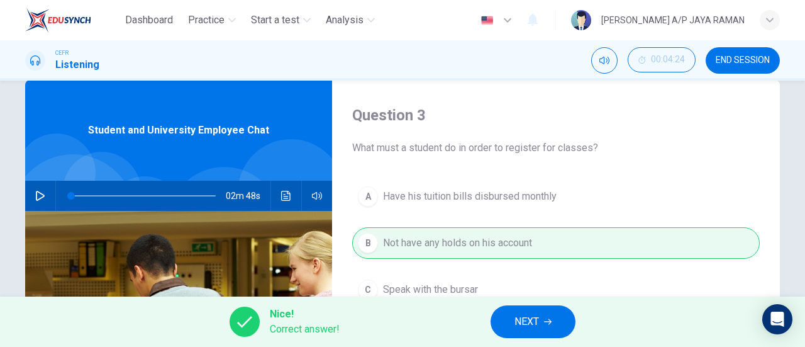
click at [513, 316] on button "NEXT" at bounding box center [533, 321] width 85 height 33
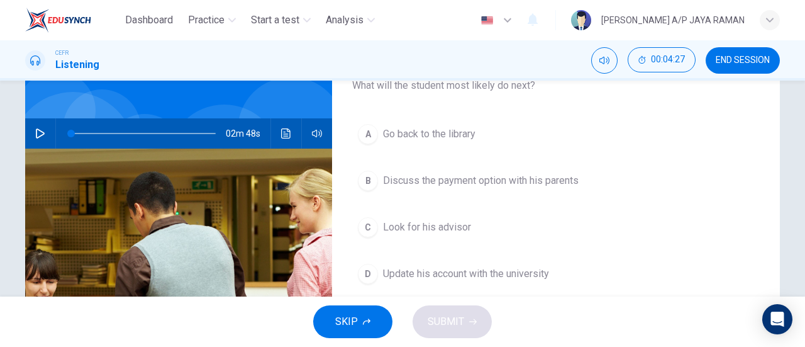
scroll to position [88, 0]
click at [455, 235] on button "C Look for his advisor" at bounding box center [556, 226] width 408 height 31
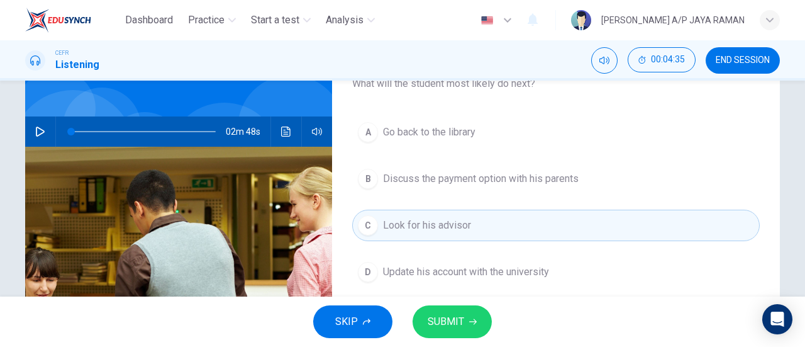
scroll to position [89, 0]
click at [449, 325] on span "SUBMIT" at bounding box center [446, 322] width 36 height 18
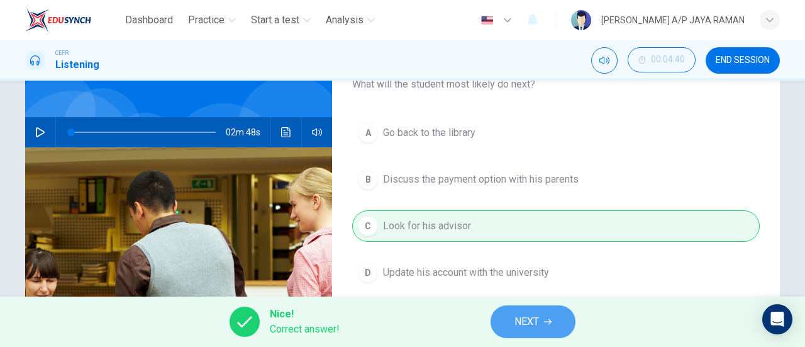
click at [541, 318] on button "NEXT" at bounding box center [533, 321] width 85 height 33
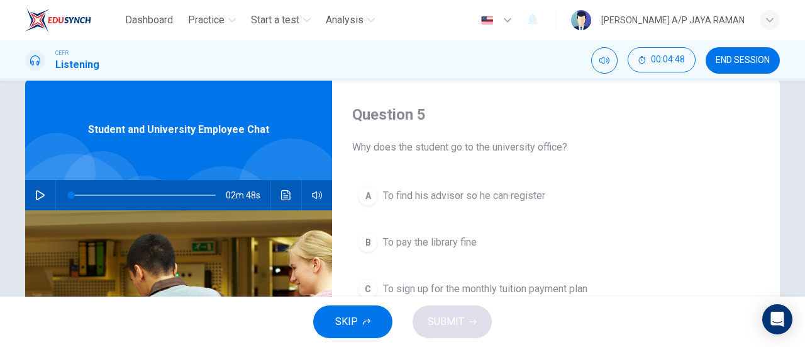
scroll to position [26, 0]
click at [35, 194] on icon "button" at bounding box center [40, 195] width 10 height 10
click at [164, 193] on span at bounding box center [143, 195] width 145 height 18
click at [171, 192] on span at bounding box center [168, 195] width 8 height 8
click at [183, 193] on span at bounding box center [179, 195] width 8 height 8
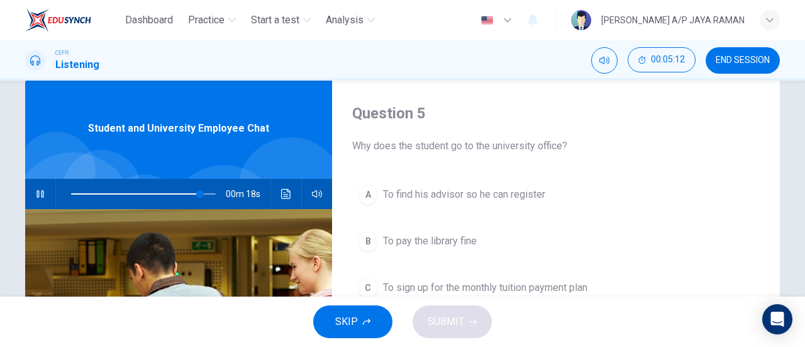
scroll to position [28, 0]
click at [42, 191] on icon "button" at bounding box center [40, 194] width 10 height 10
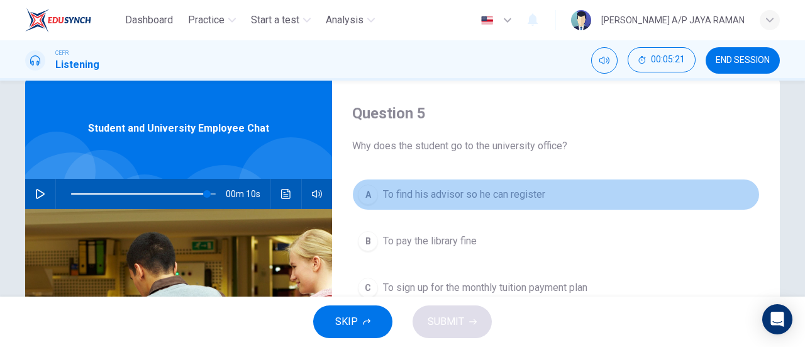
click at [467, 187] on span "To find his advisor so he can register" at bounding box center [464, 194] width 162 height 15
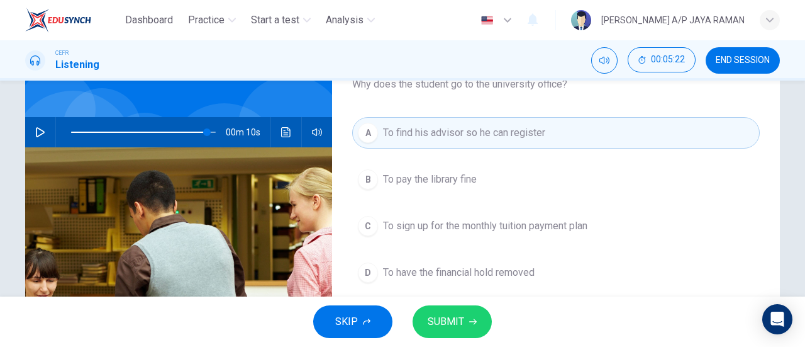
scroll to position [90, 0]
click at [454, 321] on span "SUBMIT" at bounding box center [446, 322] width 36 height 18
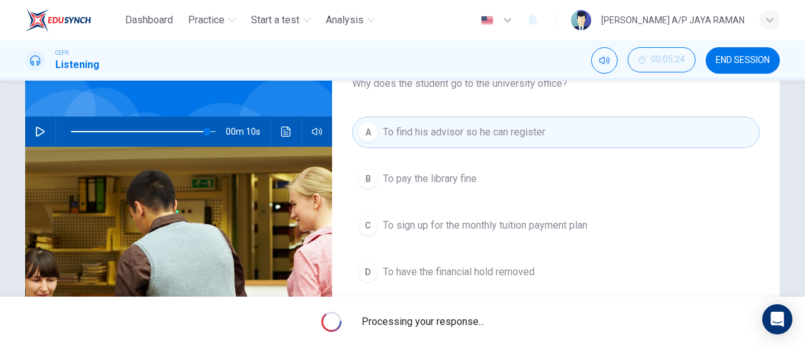
type input "94"
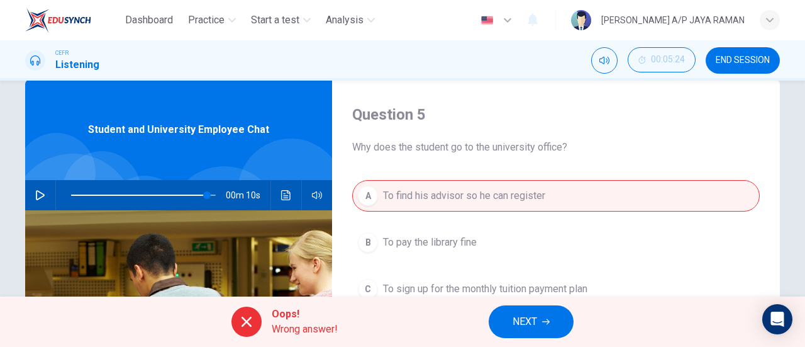
scroll to position [26, 0]
click at [541, 320] on button "NEXT" at bounding box center [531, 321] width 85 height 33
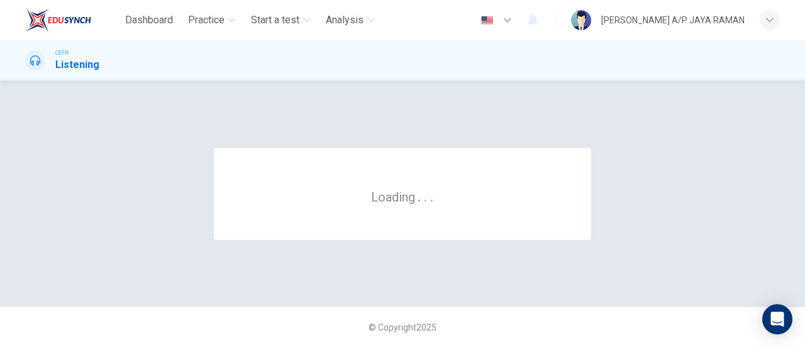
scroll to position [0, 0]
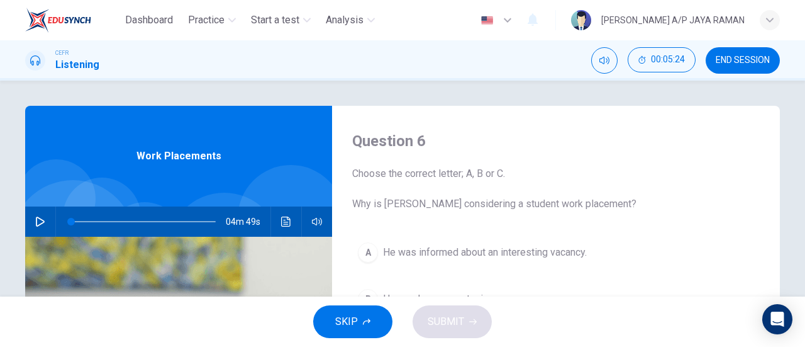
click at [748, 69] on button "END SESSION" at bounding box center [743, 60] width 74 height 26
